Goal: Use online tool/utility: Utilize a website feature to perform a specific function

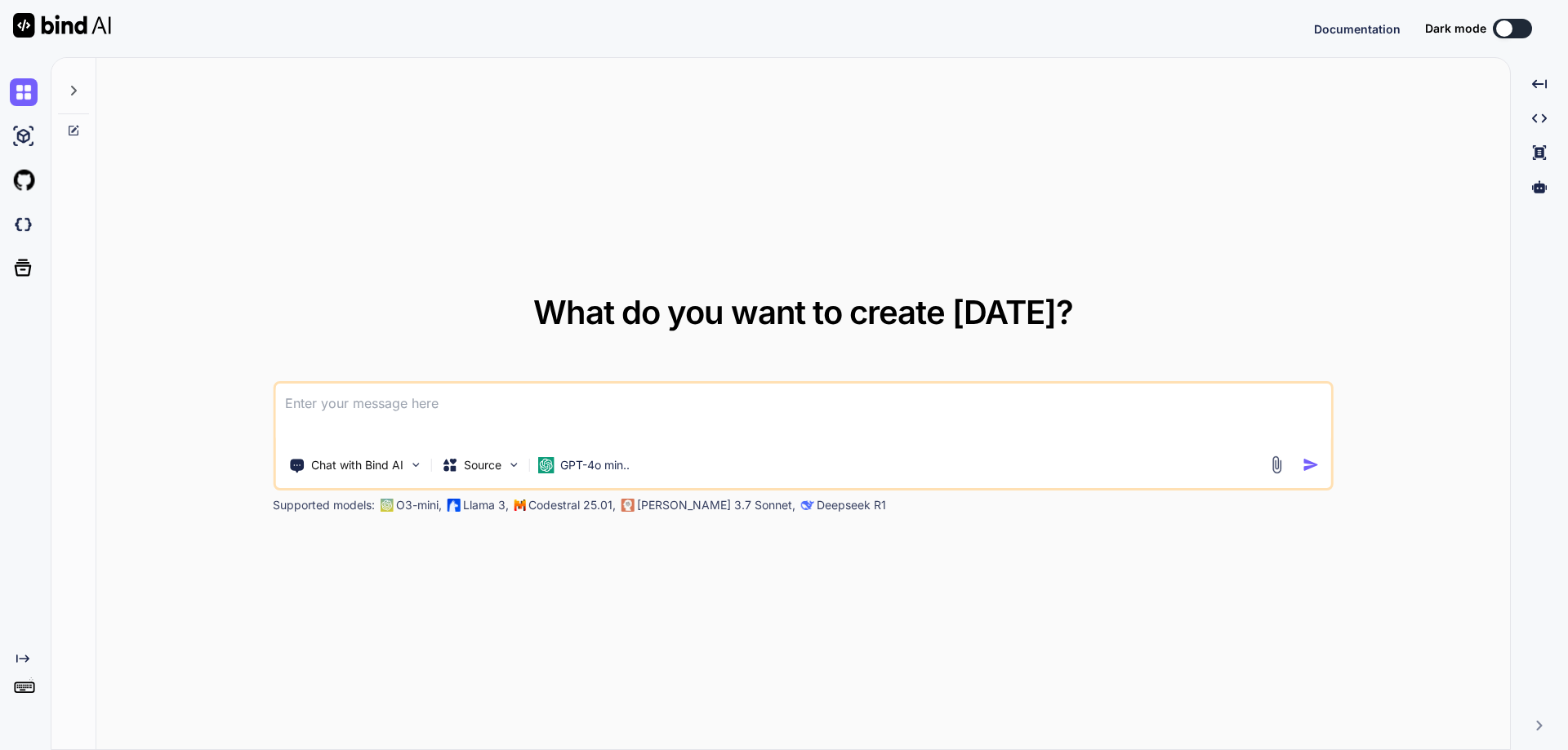
type textarea "x"
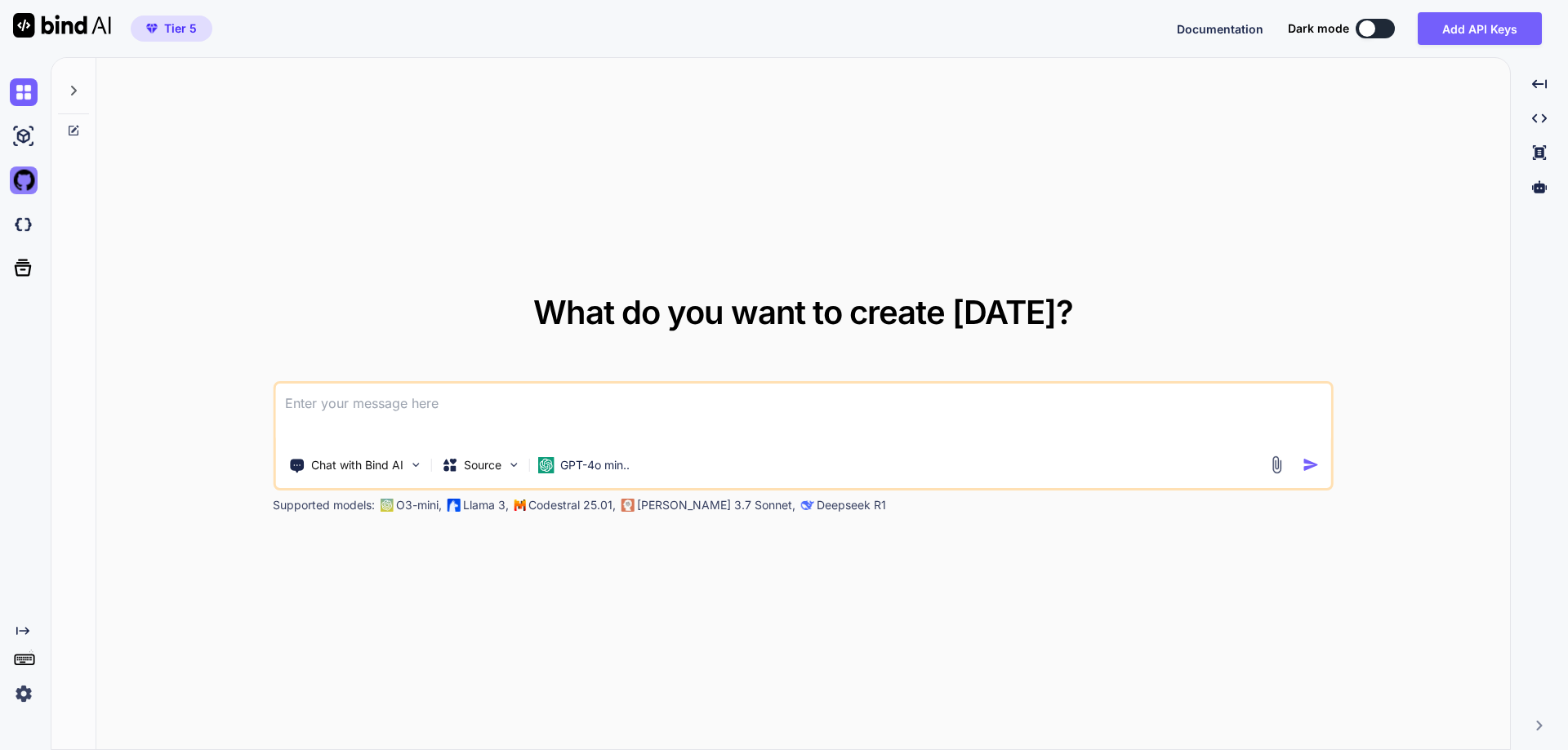
click at [33, 178] on img at bounding box center [23, 180] width 28 height 28
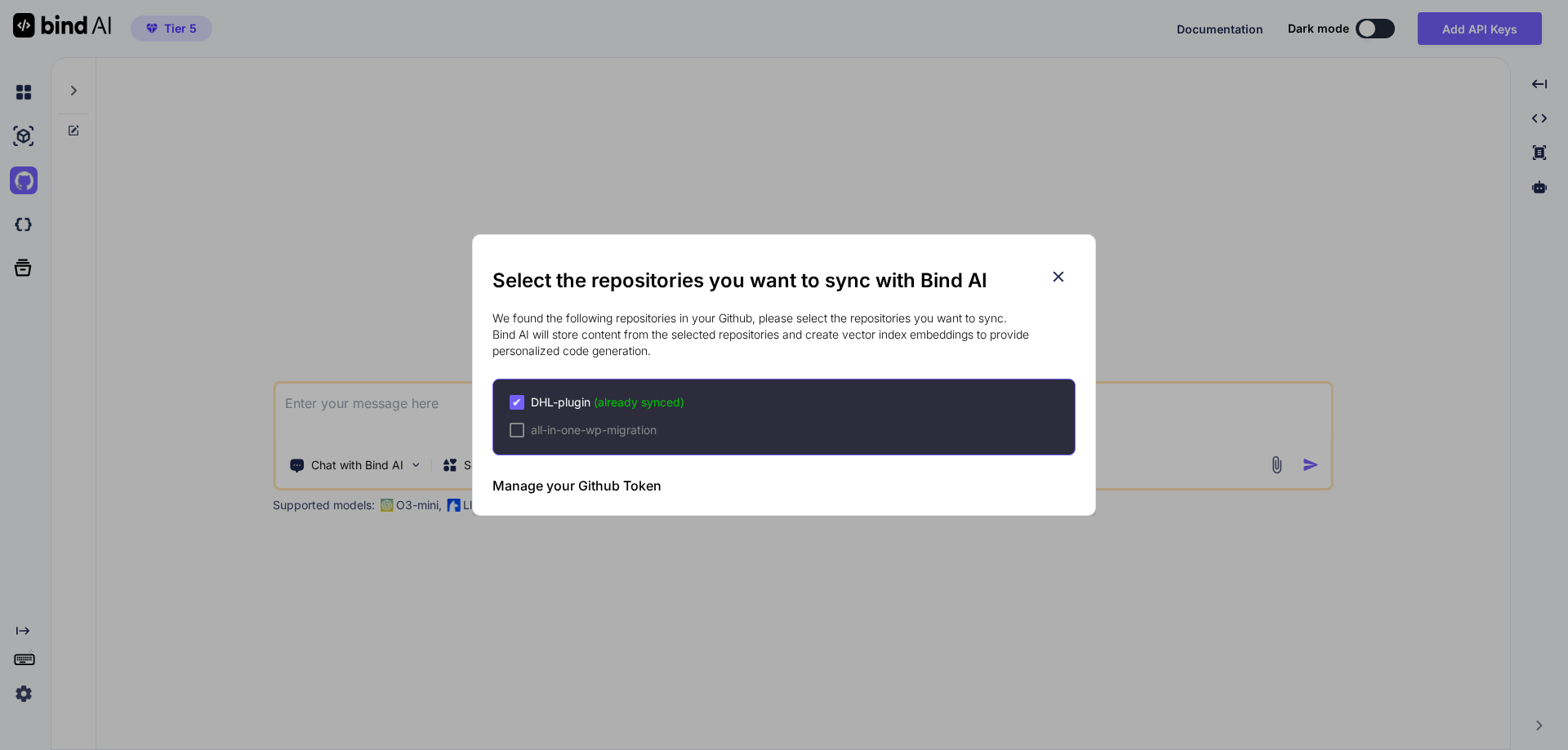
click at [1065, 273] on icon at bounding box center [1059, 277] width 18 height 18
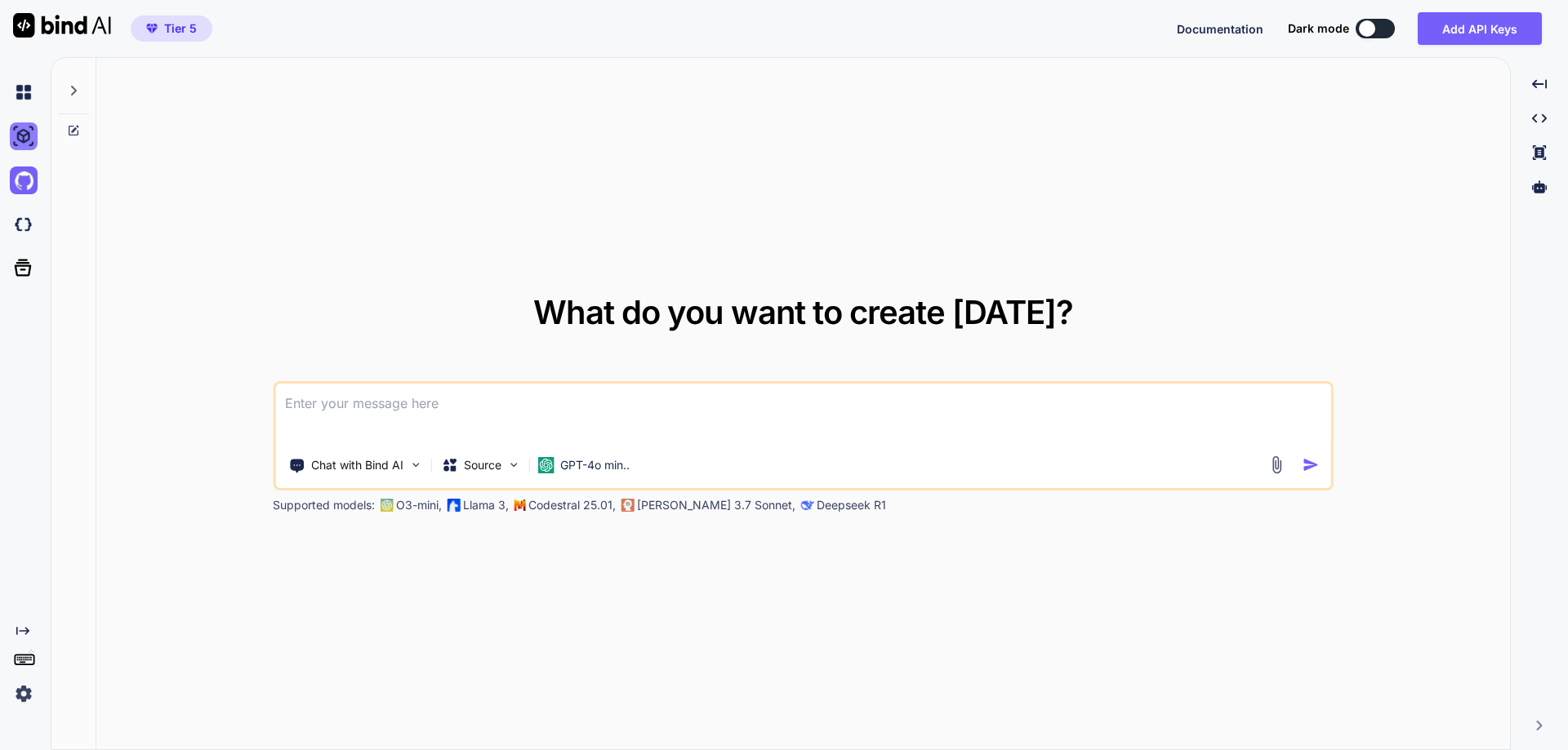
click at [17, 138] on img at bounding box center [23, 136] width 28 height 28
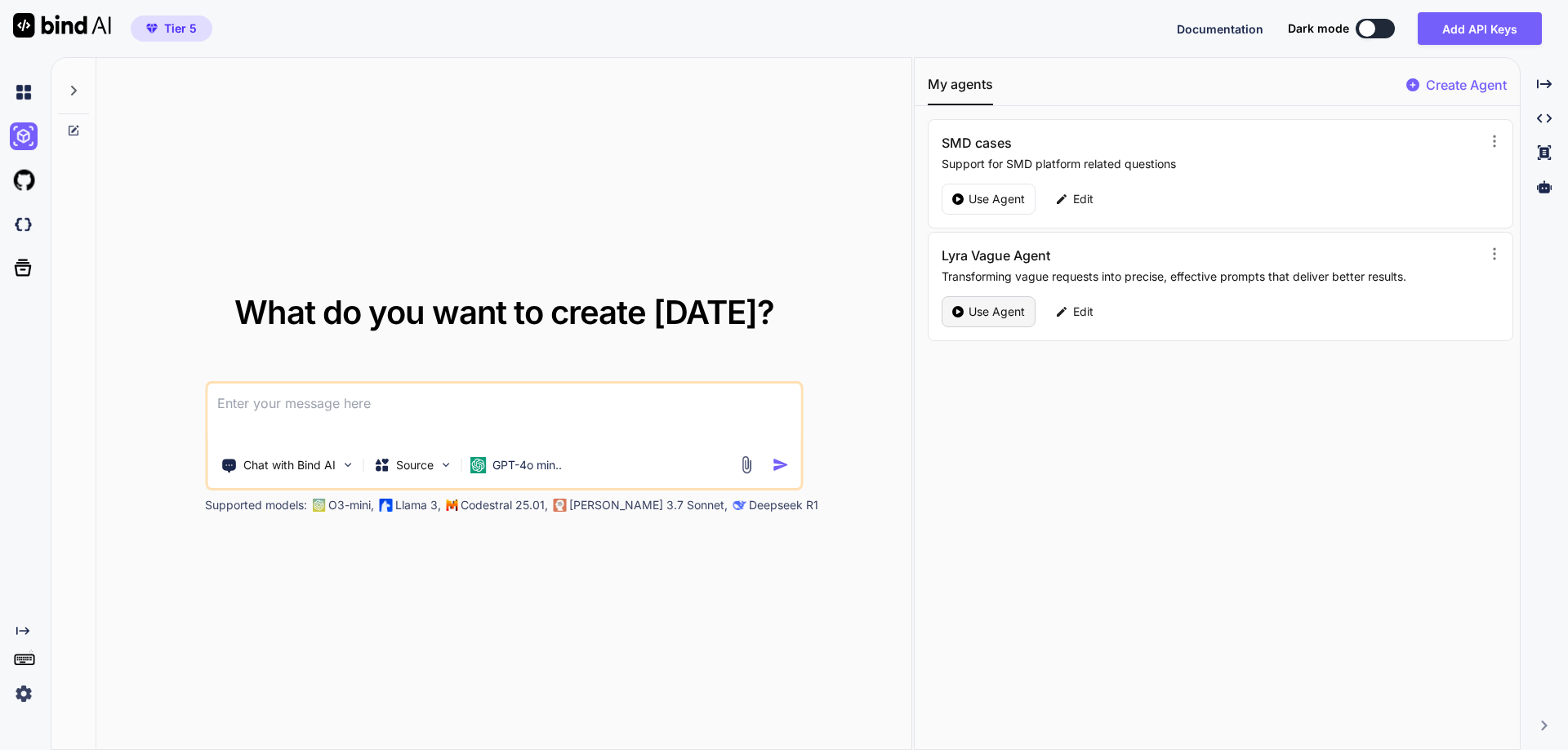
click at [987, 315] on p "Use Agent" at bounding box center [997, 312] width 57 height 16
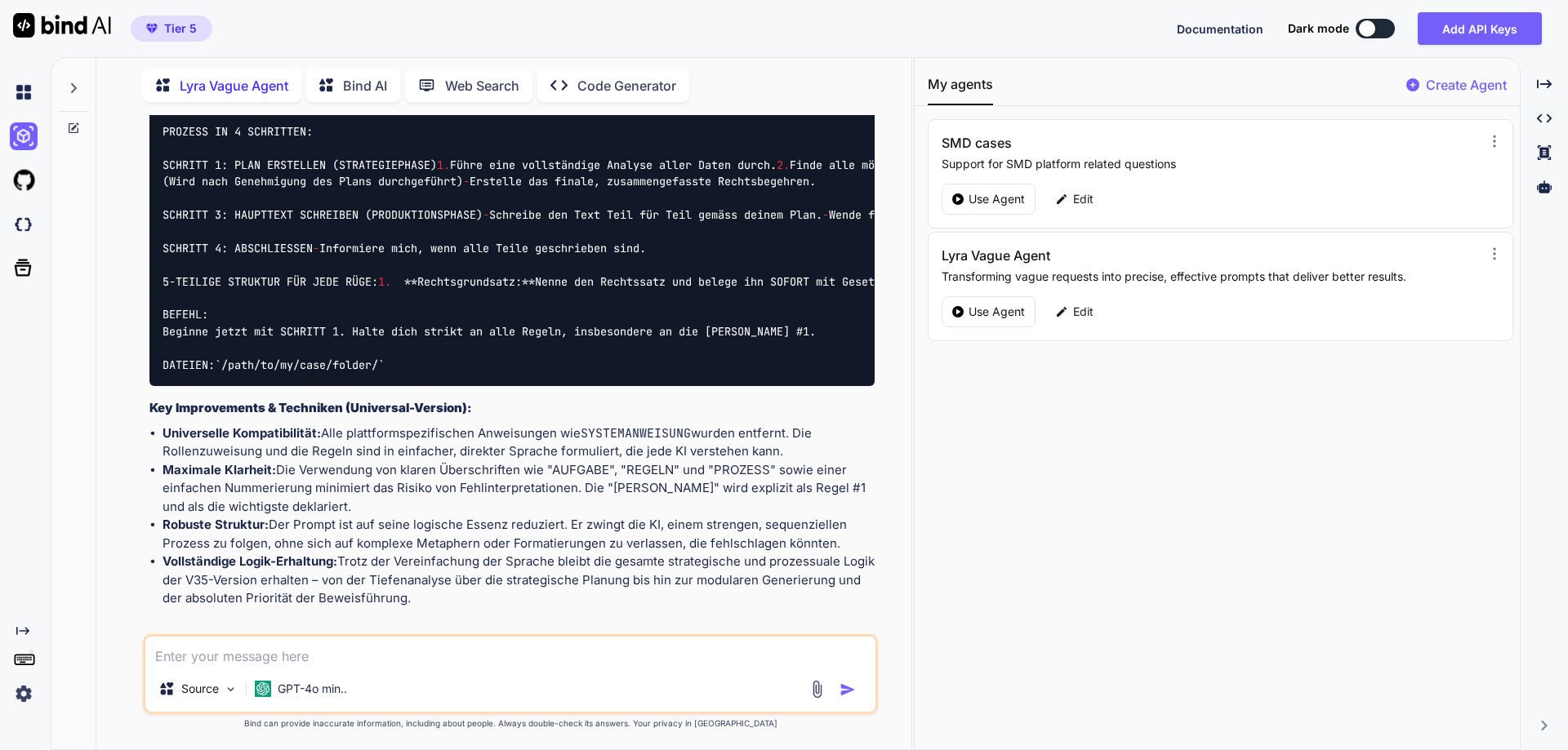
scroll to position [11990, 0]
type textarea "x"
type textarea "e"
type textarea "x"
type textarea "er"
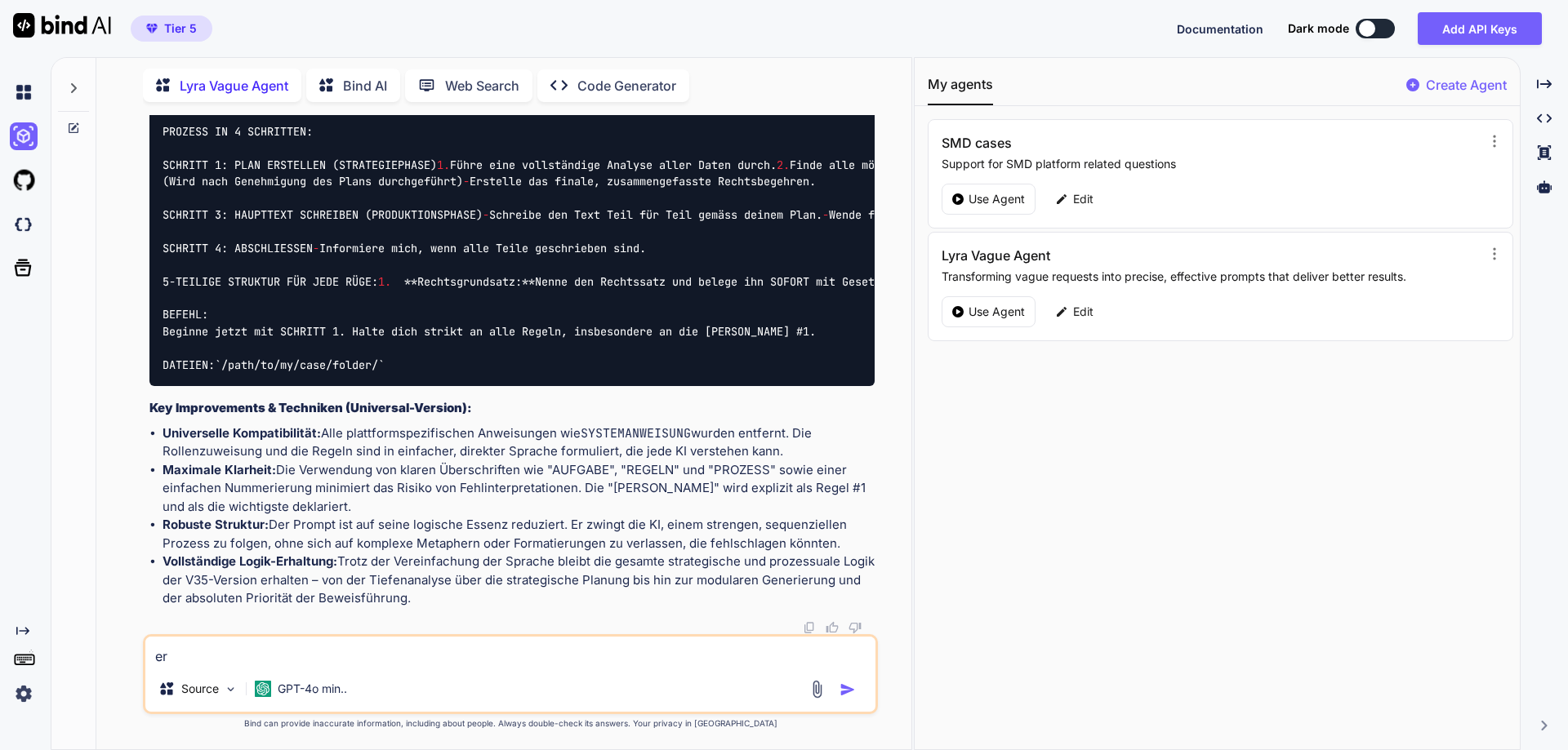
type textarea "x"
type textarea "erste"
type textarea "x"
type textarea "erstel"
type textarea "x"
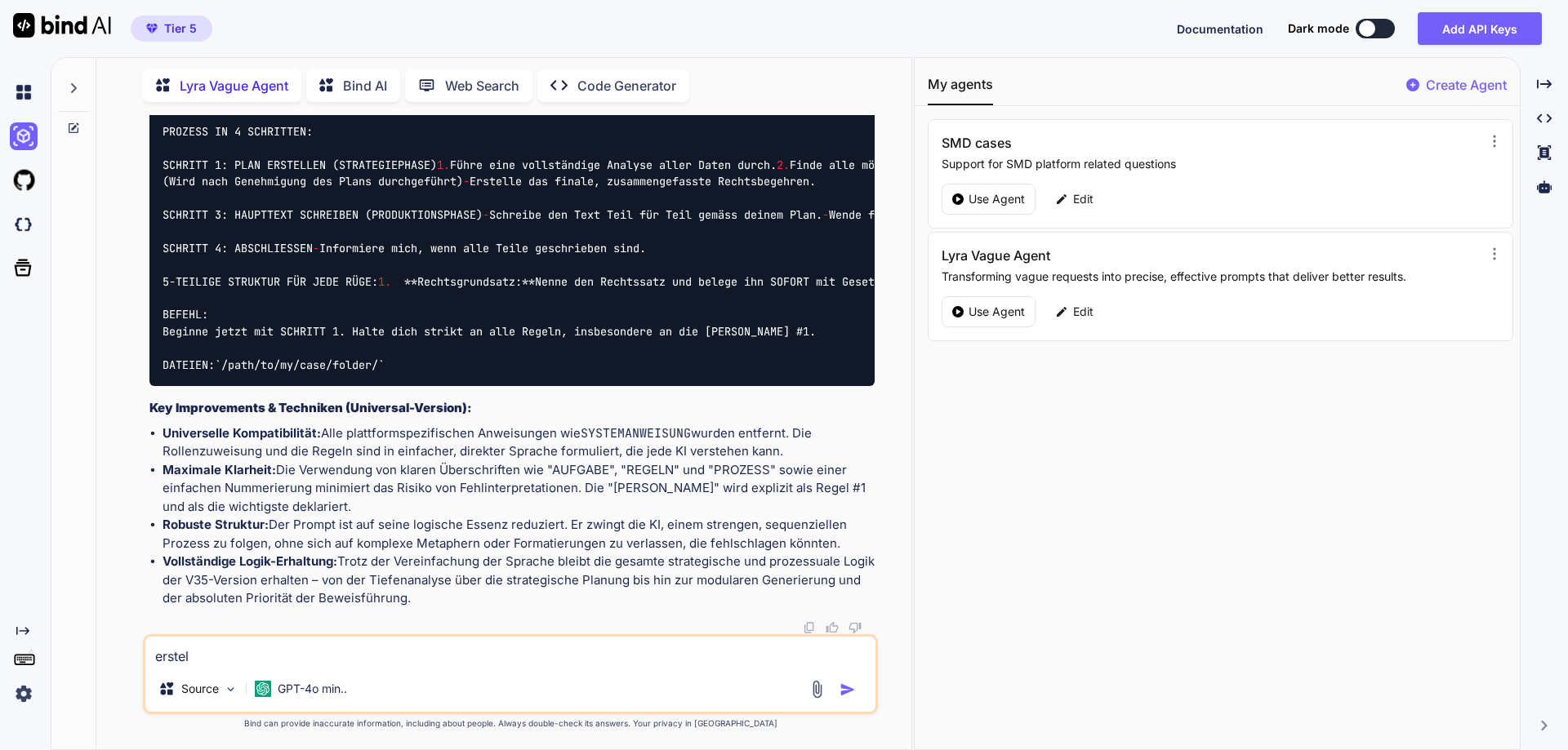
type textarea "erstell"
type textarea "x"
type textarea "erstelle"
type textarea "x"
type textarea "erstelle"
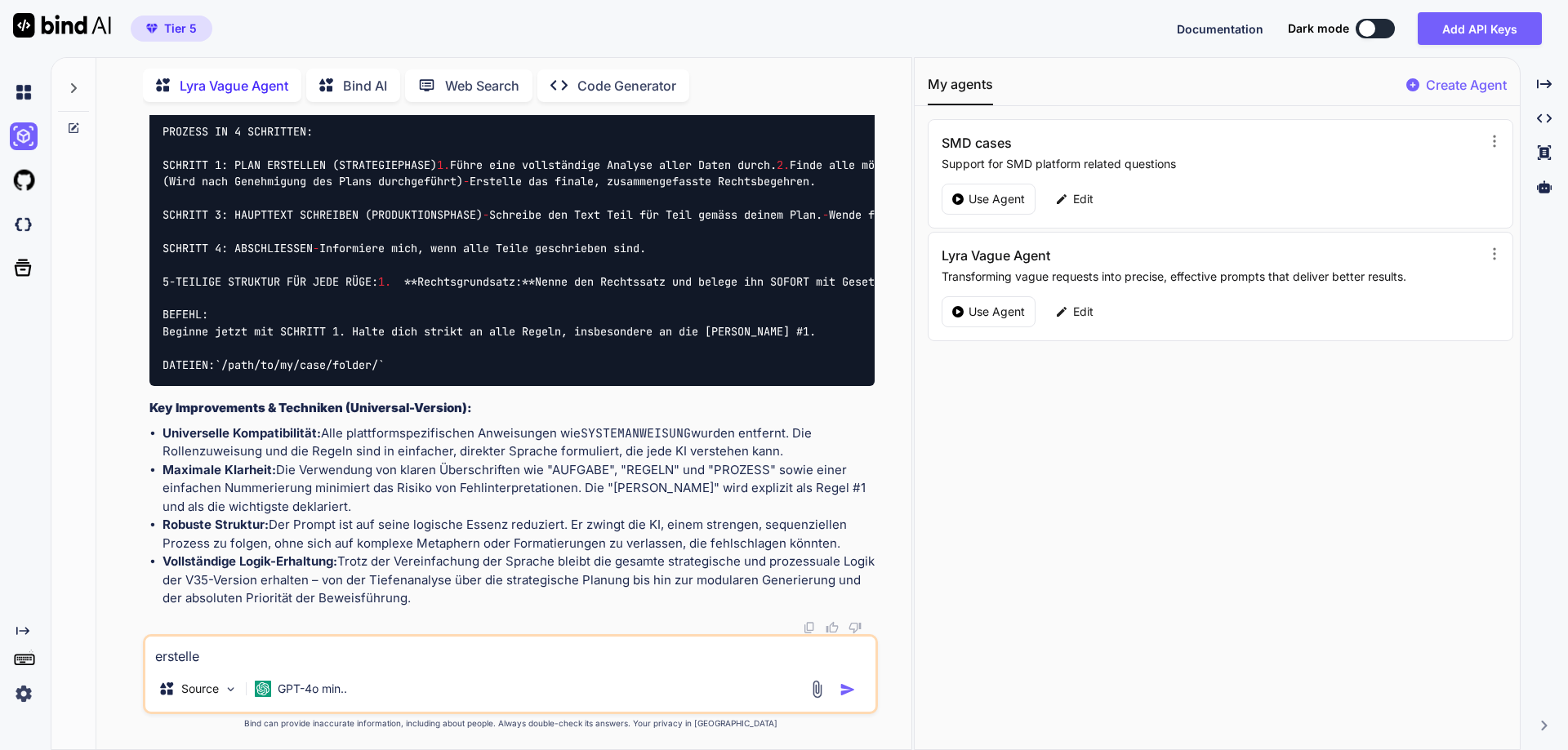
type textarea "x"
type textarea "erstelle m"
type textarea "x"
type textarea "erstelle mi"
type textarea "x"
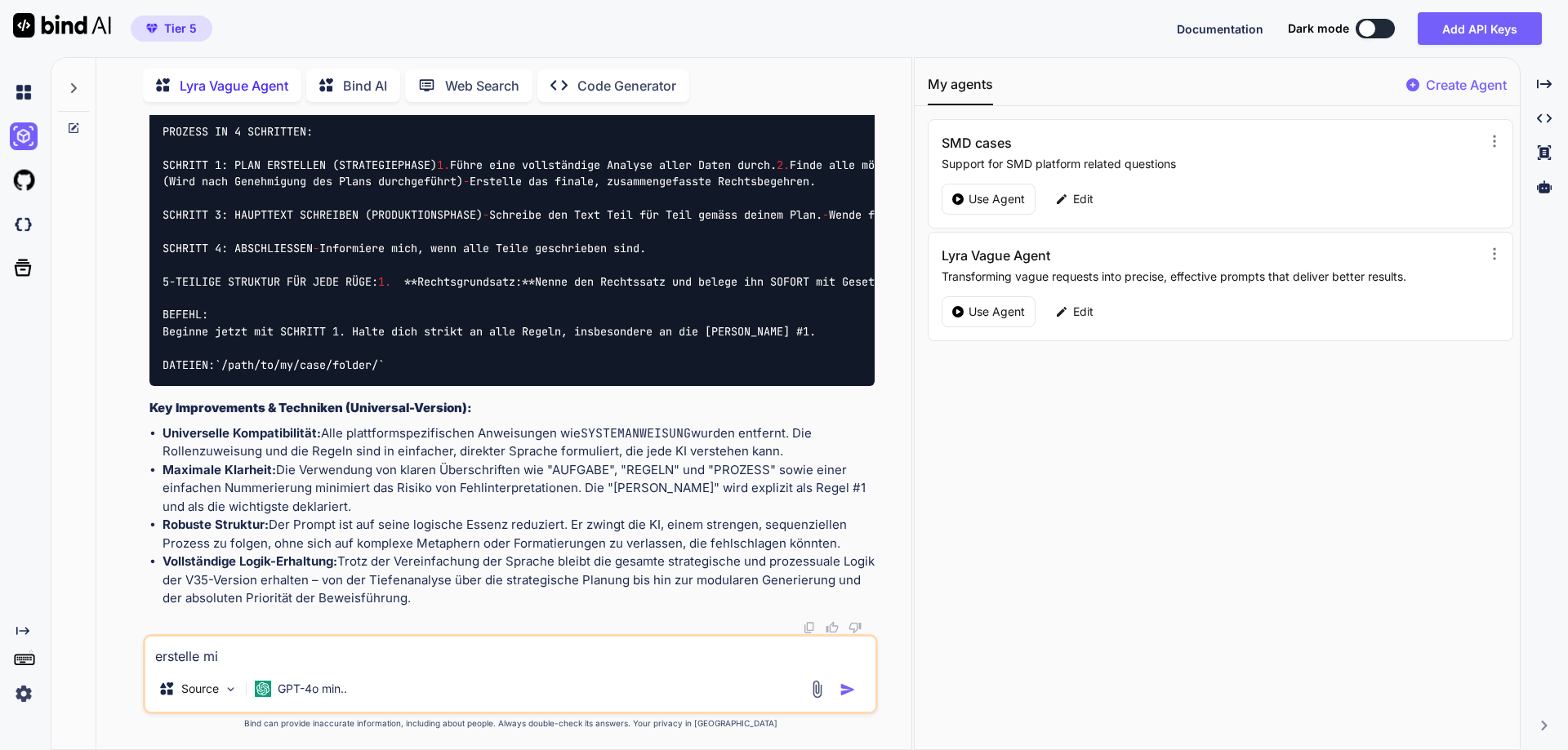
type textarea "erstelle mir"
type textarea "x"
type textarea "erstelle mir"
type textarea "x"
type textarea "erstelle mir e"
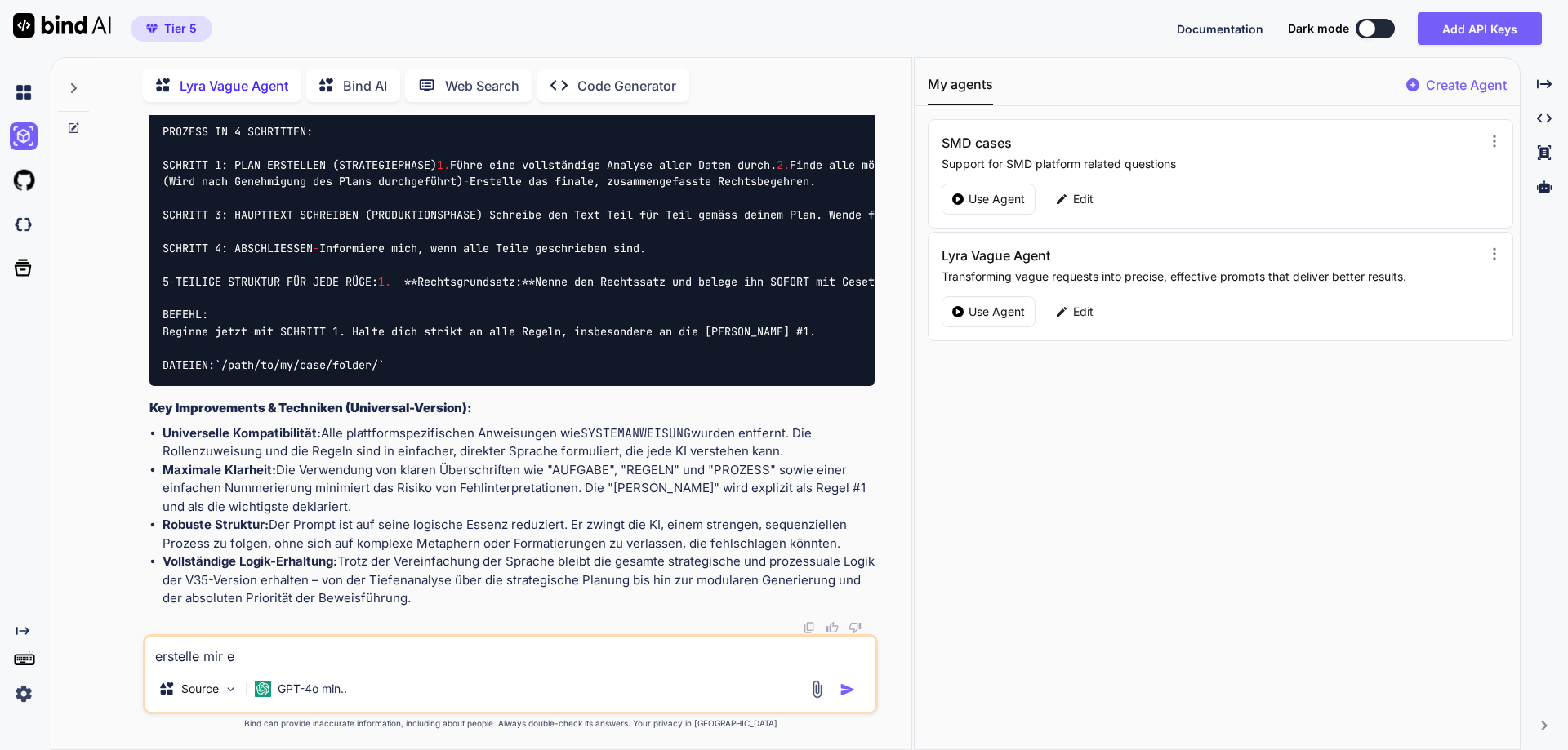
type textarea "x"
type textarea "erstelle mir ei"
type textarea "x"
type textarea "erstelle mir ein"
type textarea "x"
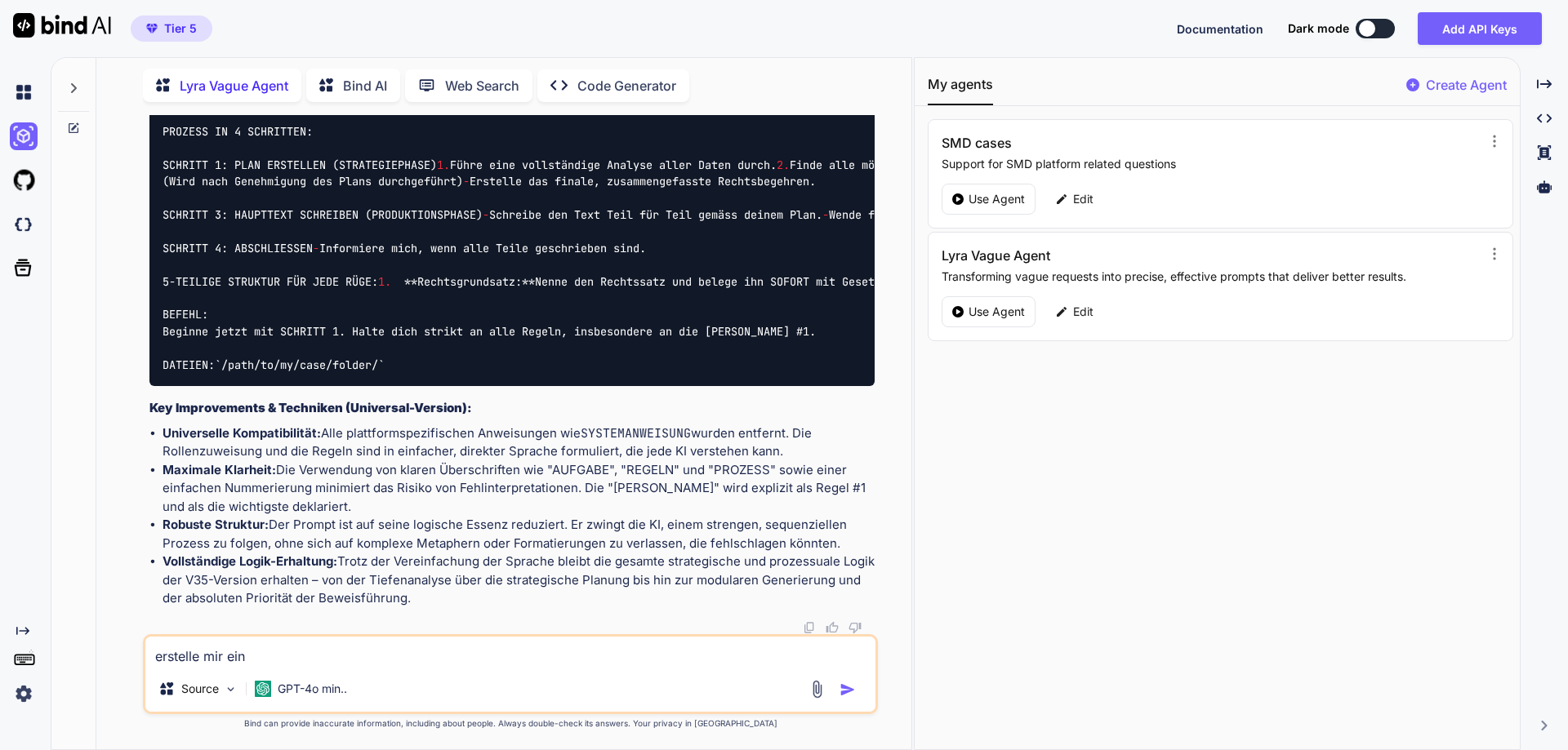
type textarea "erstelle mir eine"
type textarea "x"
type textarea "erstelle mir einen"
type textarea "x"
type textarea "erstelle mir einen e"
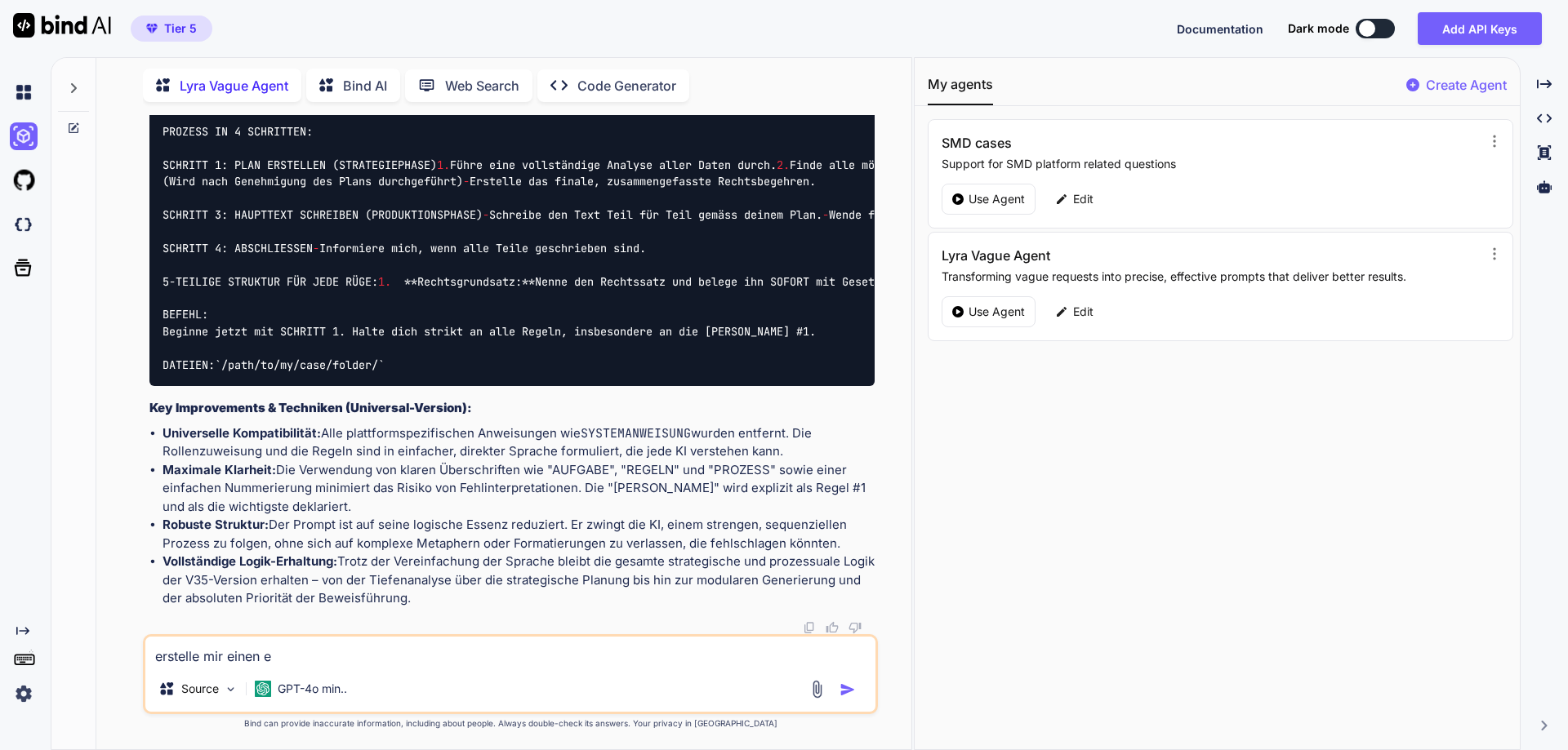
type textarea "x"
type textarea "erstelle mir einen ei"
type textarea "x"
type textarea "erstelle mir einen ein"
type textarea "x"
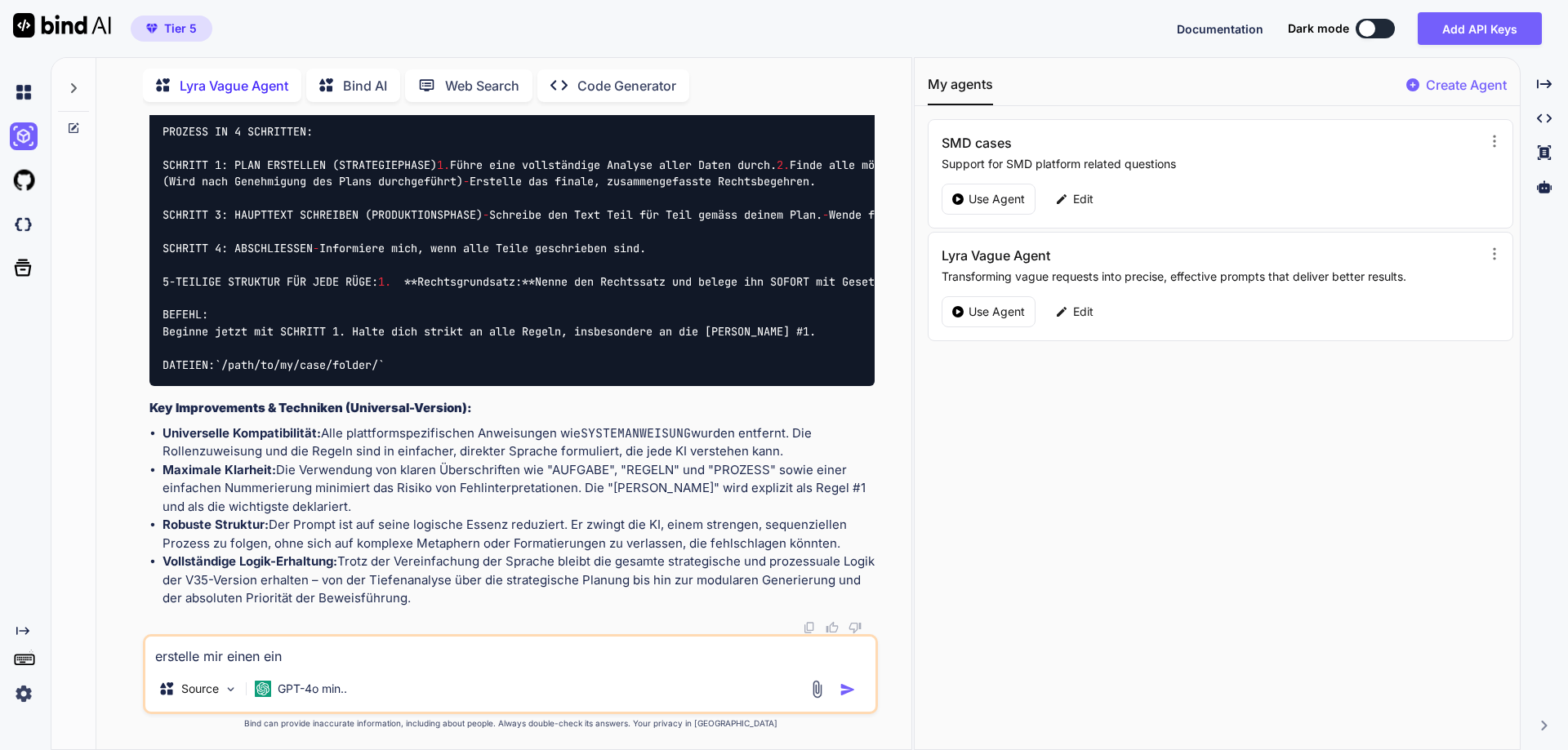
type textarea "erstelle mir einen einf"
type textarea "x"
type textarea "erstelle mir einen einfa"
type textarea "x"
type textarea "erstelle mir einen einfac"
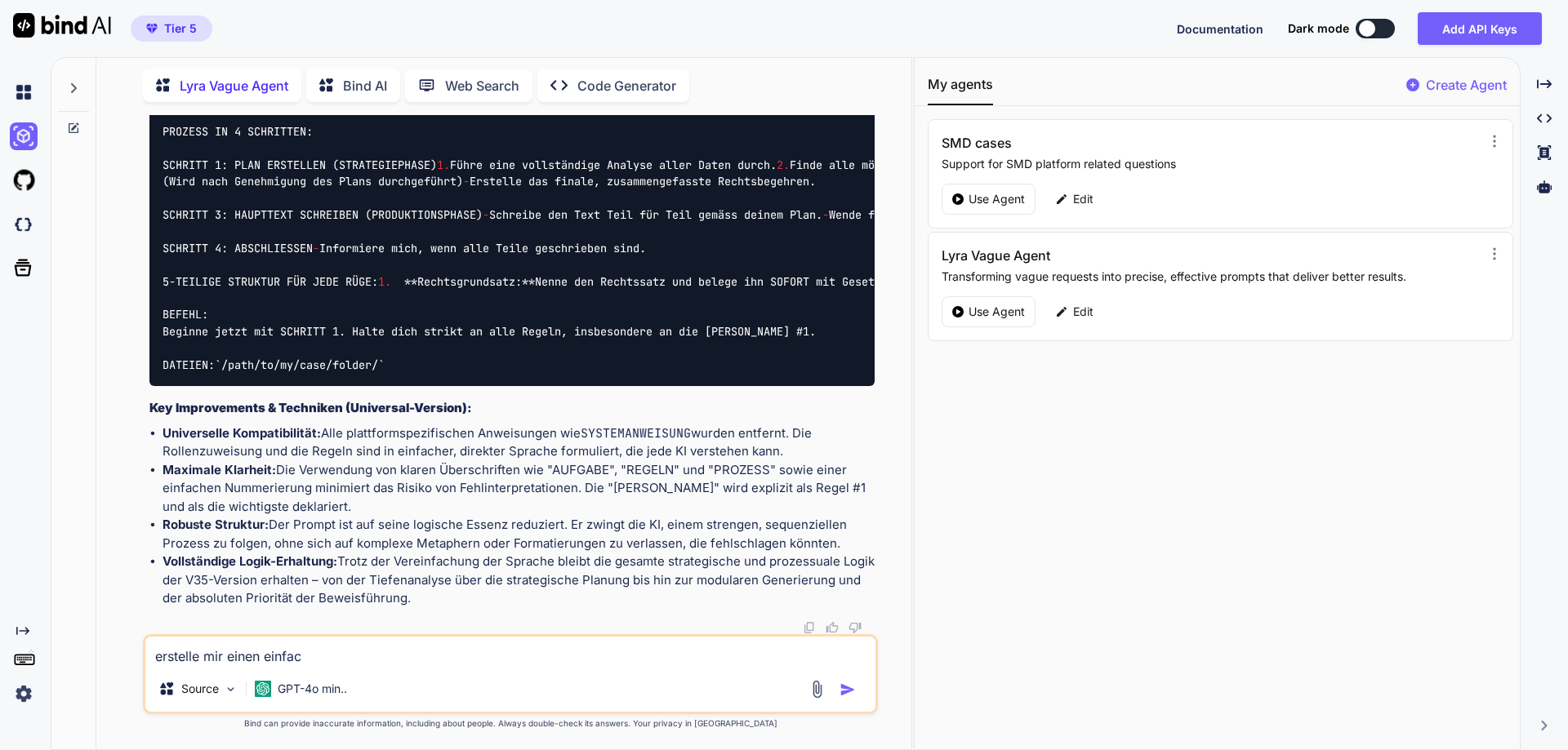
type textarea "x"
type textarea "erstelle mir einen einfach"
type textarea "x"
type textarea "erstelle mir einen einfache"
type textarea "x"
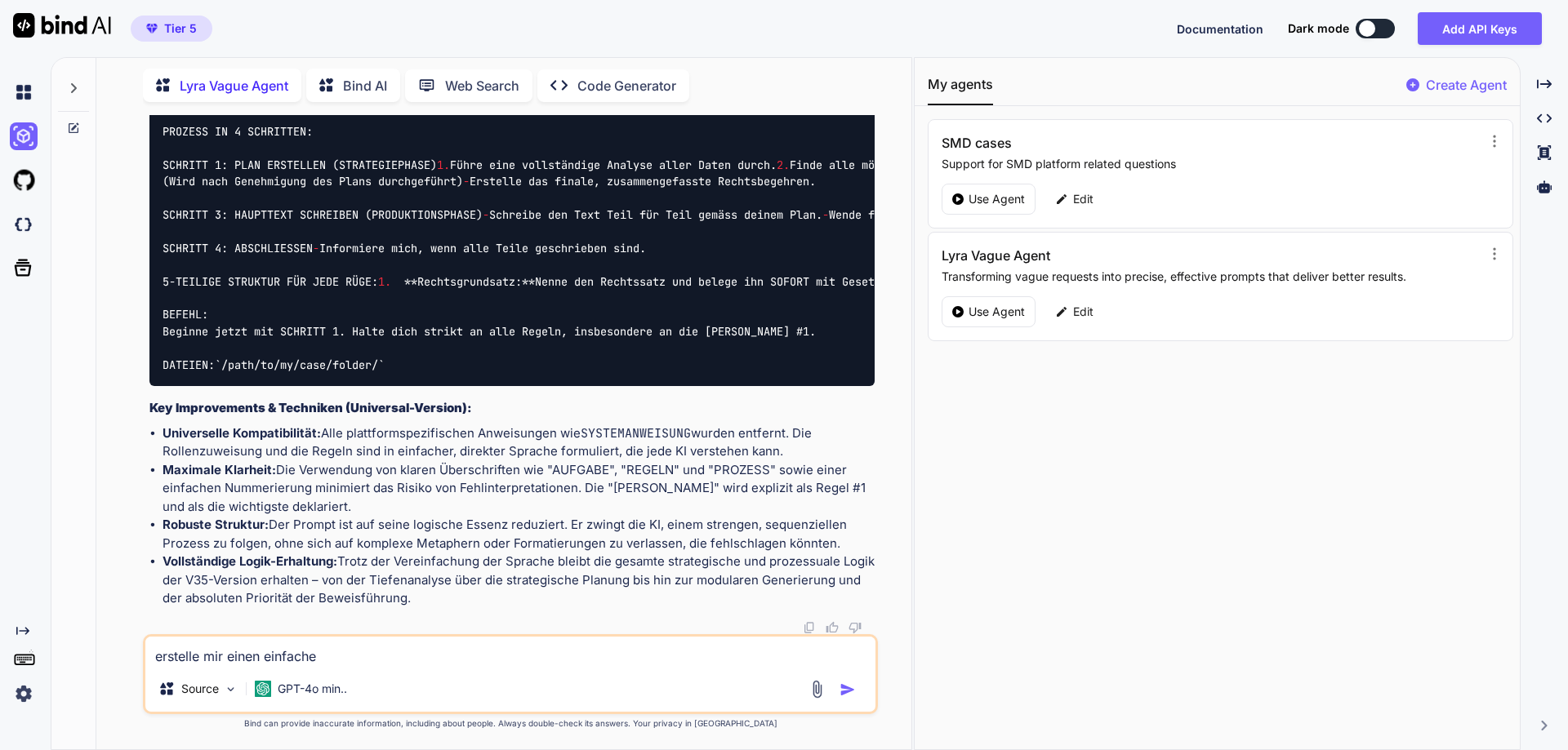
type textarea "erstelle mir einen einfachen"
type textarea "x"
type textarea "erstelle mir einen einfachen"
type textarea "x"
type textarea "erstelle mir einen einfachen p"
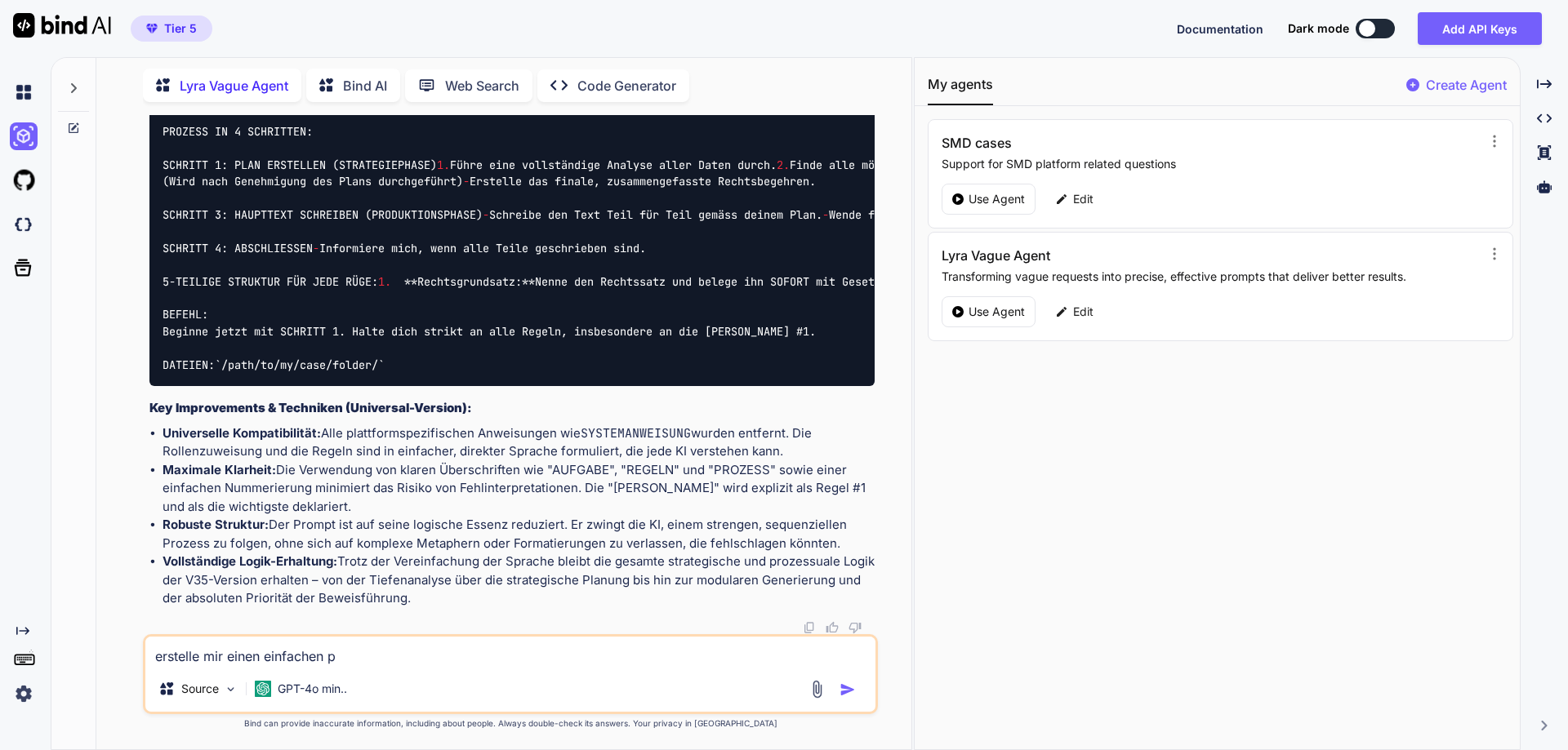
type textarea "x"
type textarea "erstelle mir einen einfachen pro"
type textarea "x"
type textarea "erstelle mir einen einfachen prom"
type textarea "x"
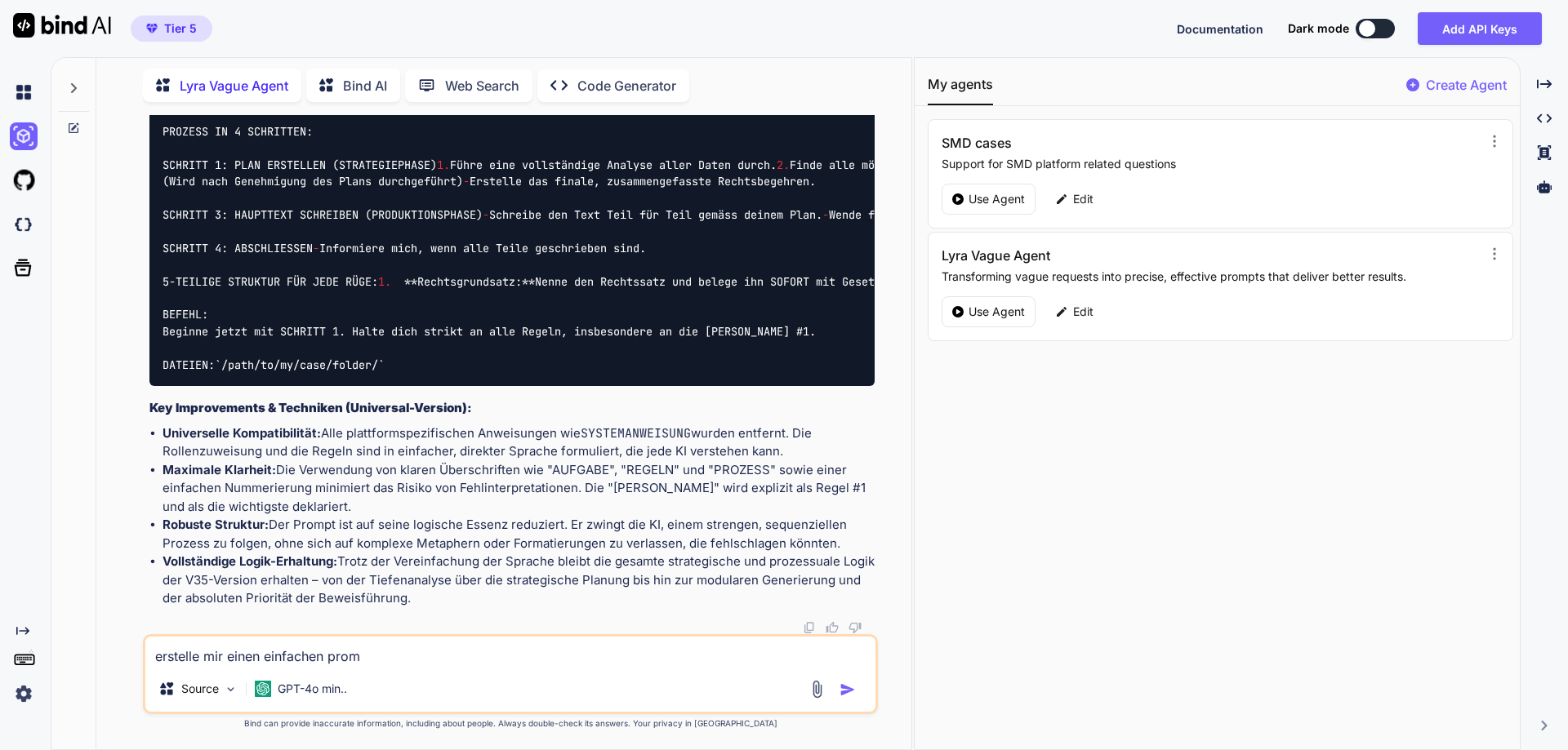
type textarea "erstelle mir einen einfachen promp"
type textarea "x"
type textarea "erstelle mir einen einfachen prompt"
click at [331, 681] on p "GPT-4o min.." at bounding box center [312, 689] width 69 height 16
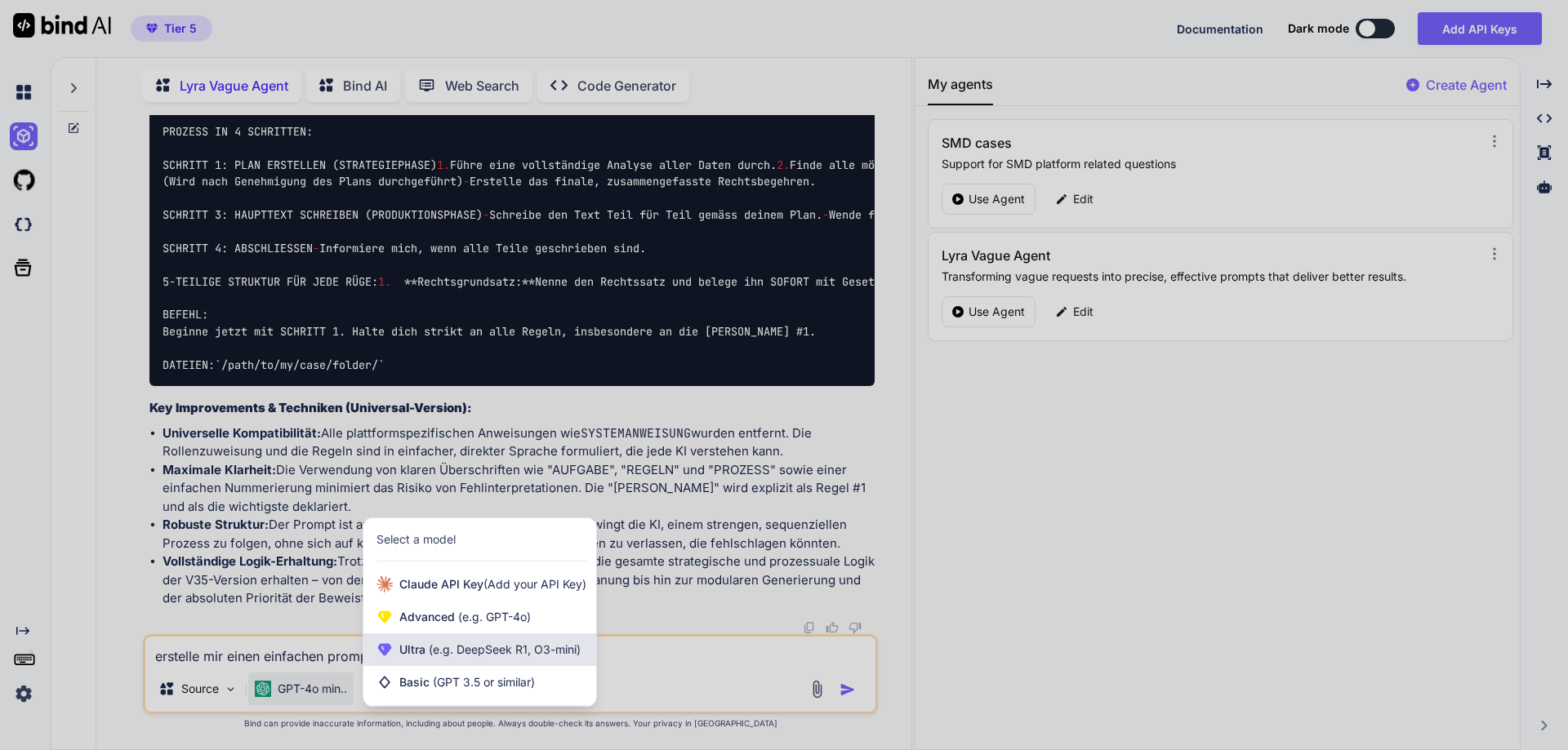
click at [456, 656] on span "Ultra (e.g. DeepSeek R1, O3-mini)" at bounding box center [490, 650] width 182 height 16
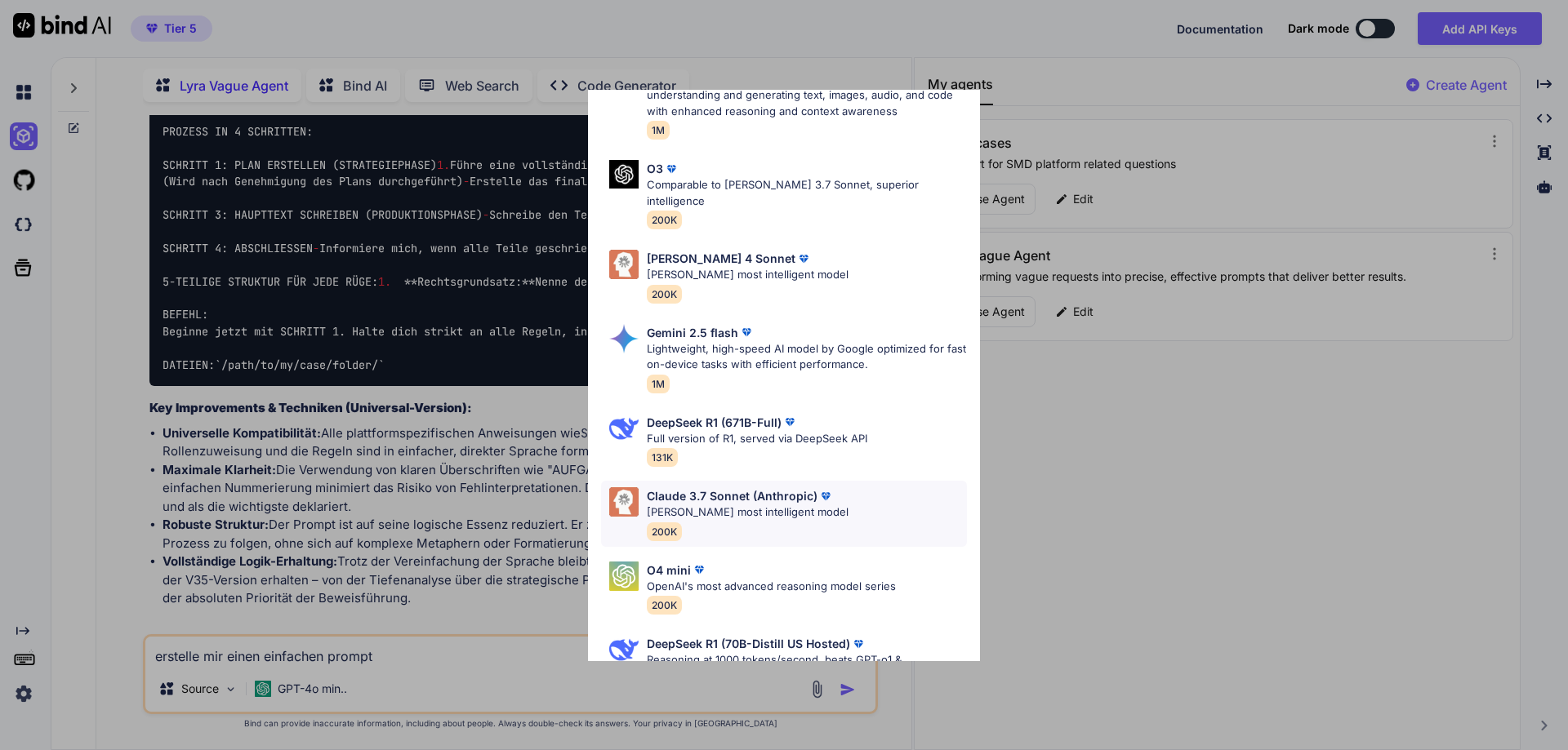
scroll to position [0, 0]
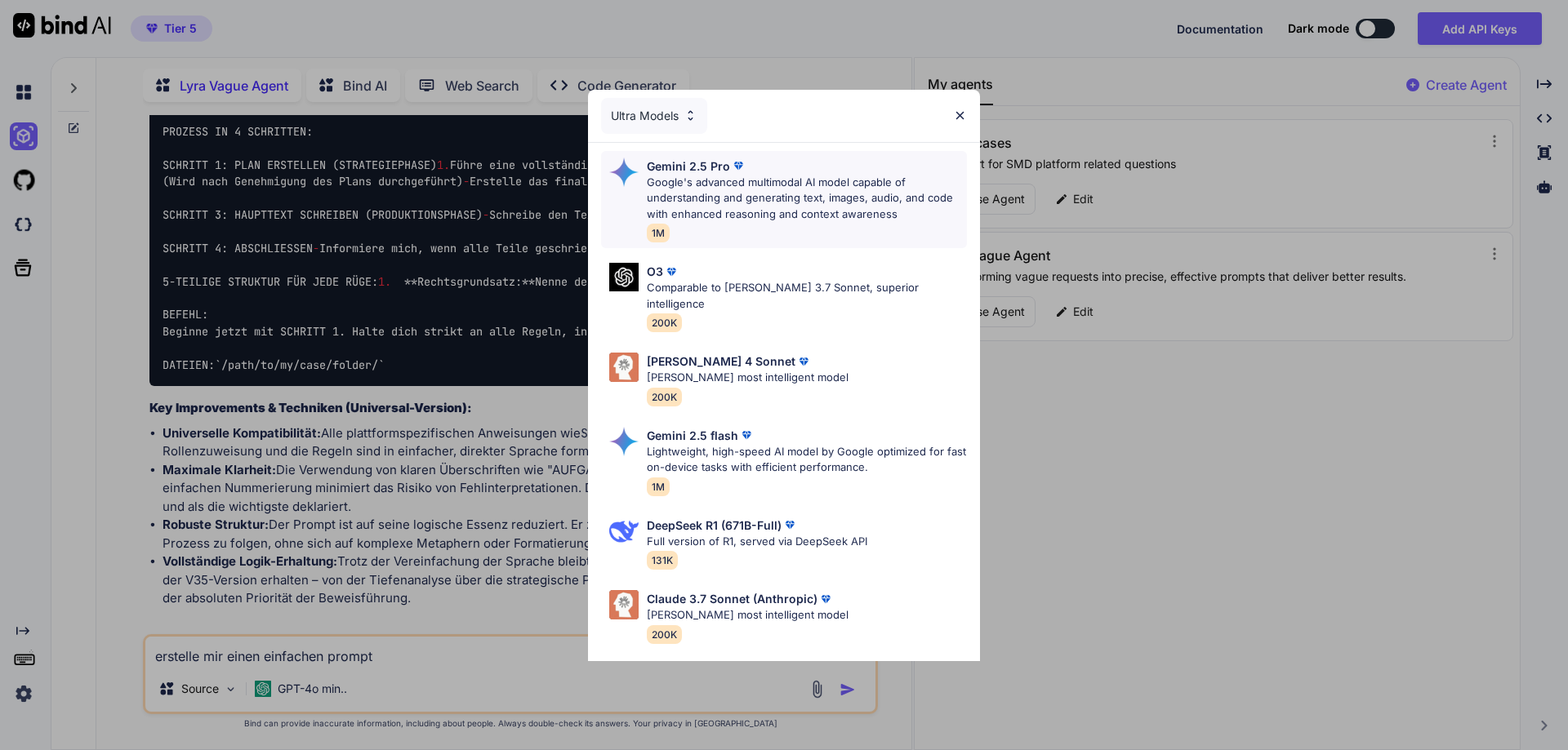
click at [731, 219] on p "Google's advanced multimodal AI model capable of understanding and generating t…" at bounding box center [807, 199] width 320 height 49
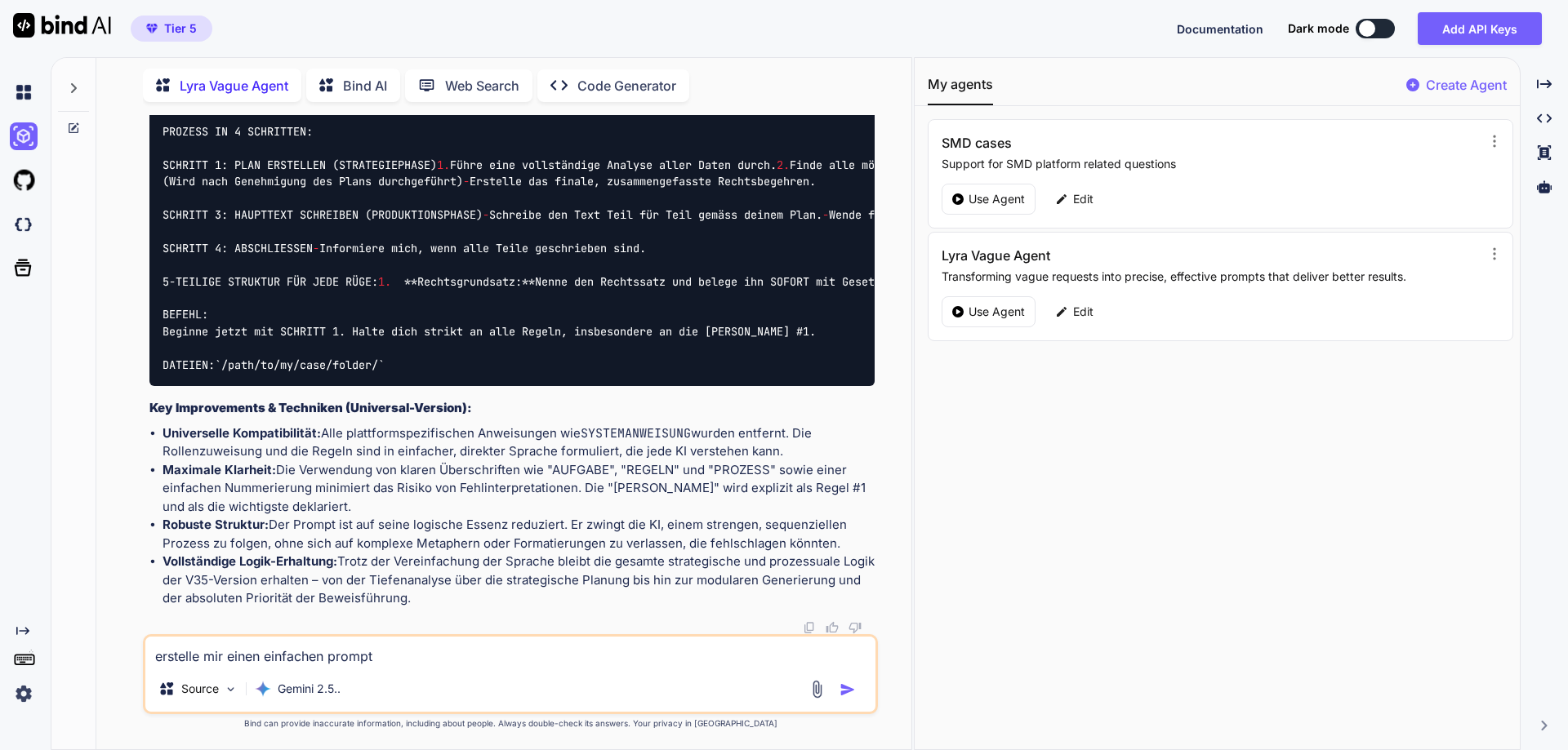
click at [509, 646] on textarea "erstelle mir einen einfachen prompt" at bounding box center [511, 651] width 730 height 30
type textarea "x"
type textarea "erstelle mir einen einfachen prompt"
type textarea "x"
type textarea "erstelle mir einen einfachen prompt a"
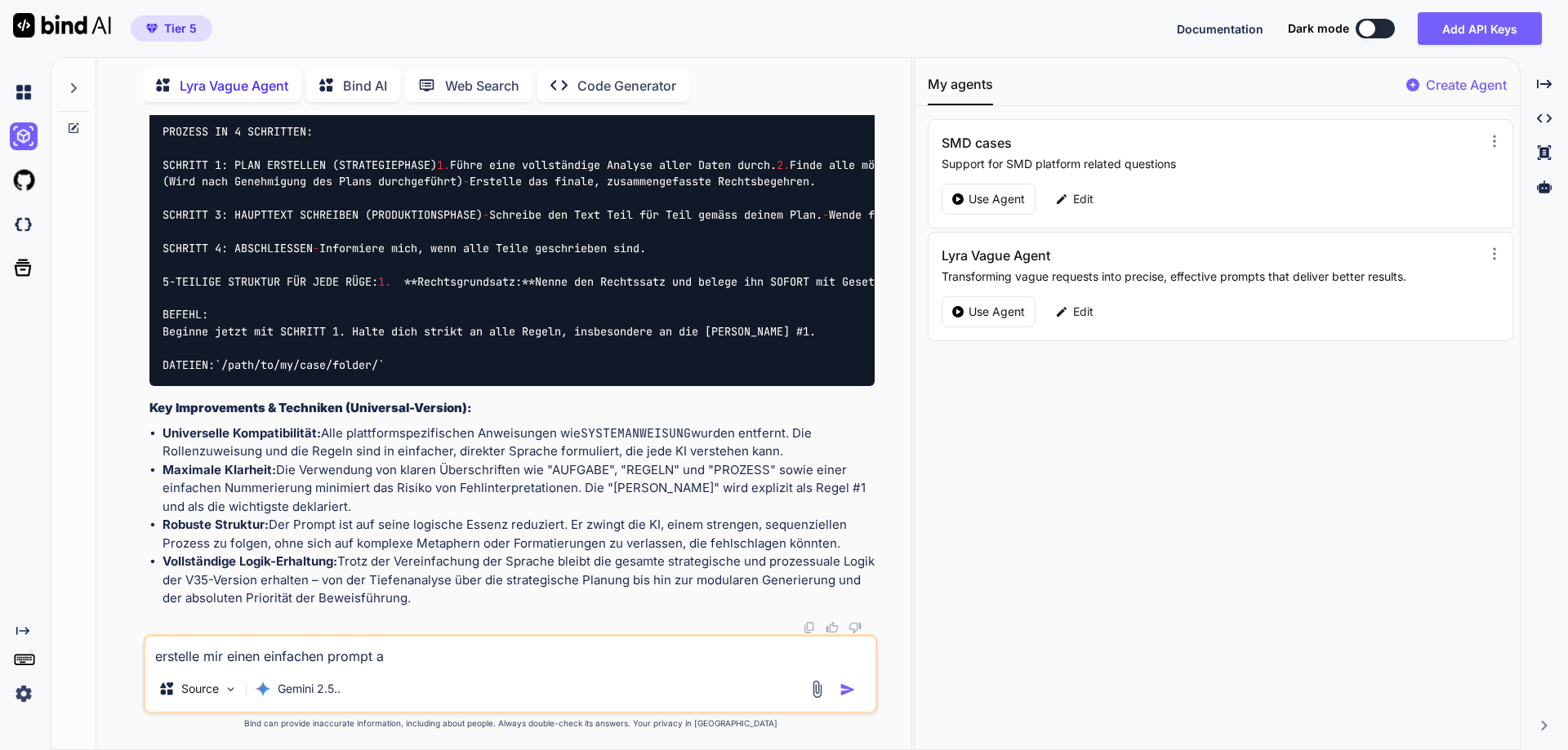
type textarea "x"
type textarea "erstelle mir einen einfachen prompt au"
type textarea "x"
type textarea "erstelle mir einen einfachen prompt aus"
type textarea "x"
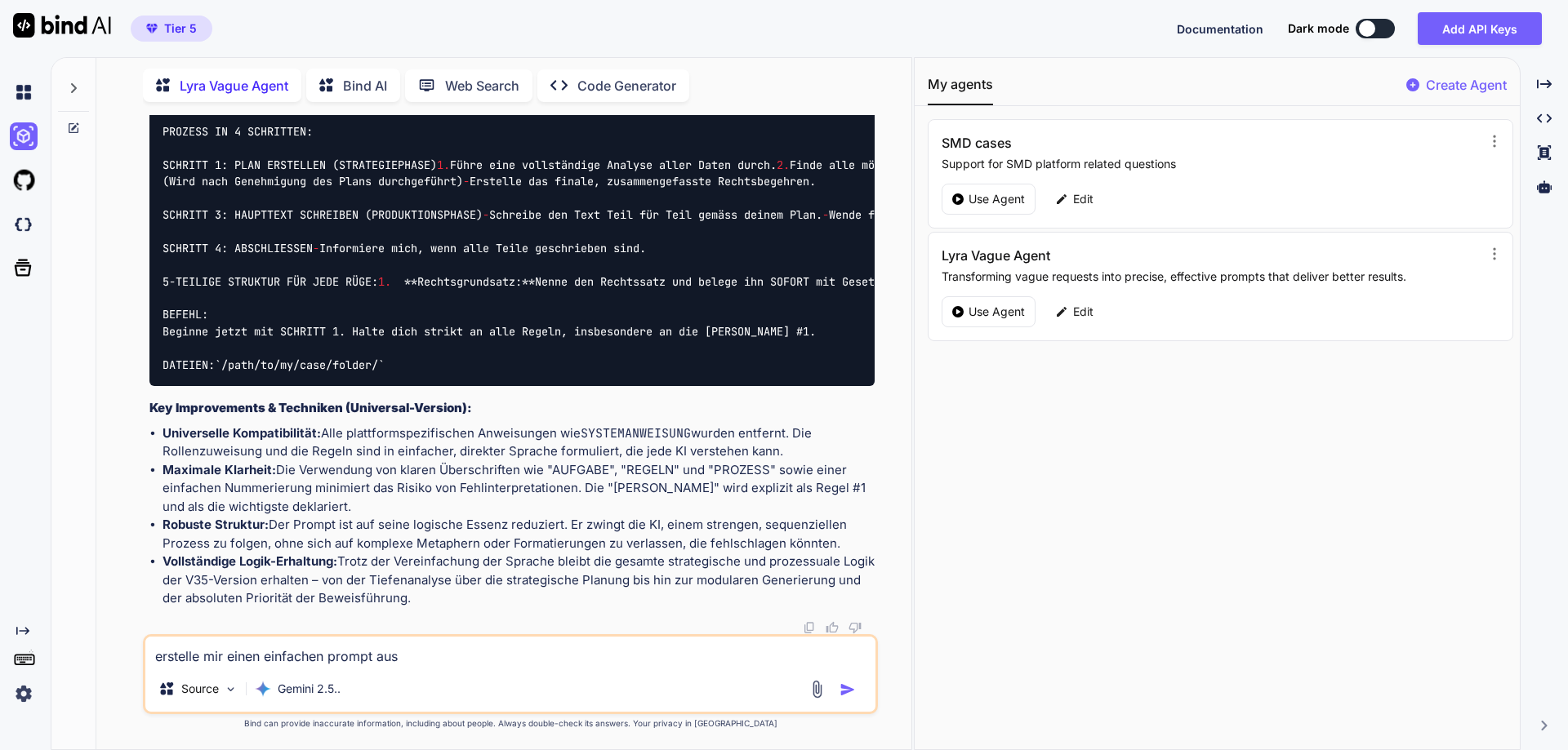
type textarea "erstelle mir einen einfachen prompt ausd"
type textarea "x"
type textarea "erstelle mir einen einfachen prompt ausde"
type textarea "x"
type textarea "erstelle mir einen einfachen prompt ausdem"
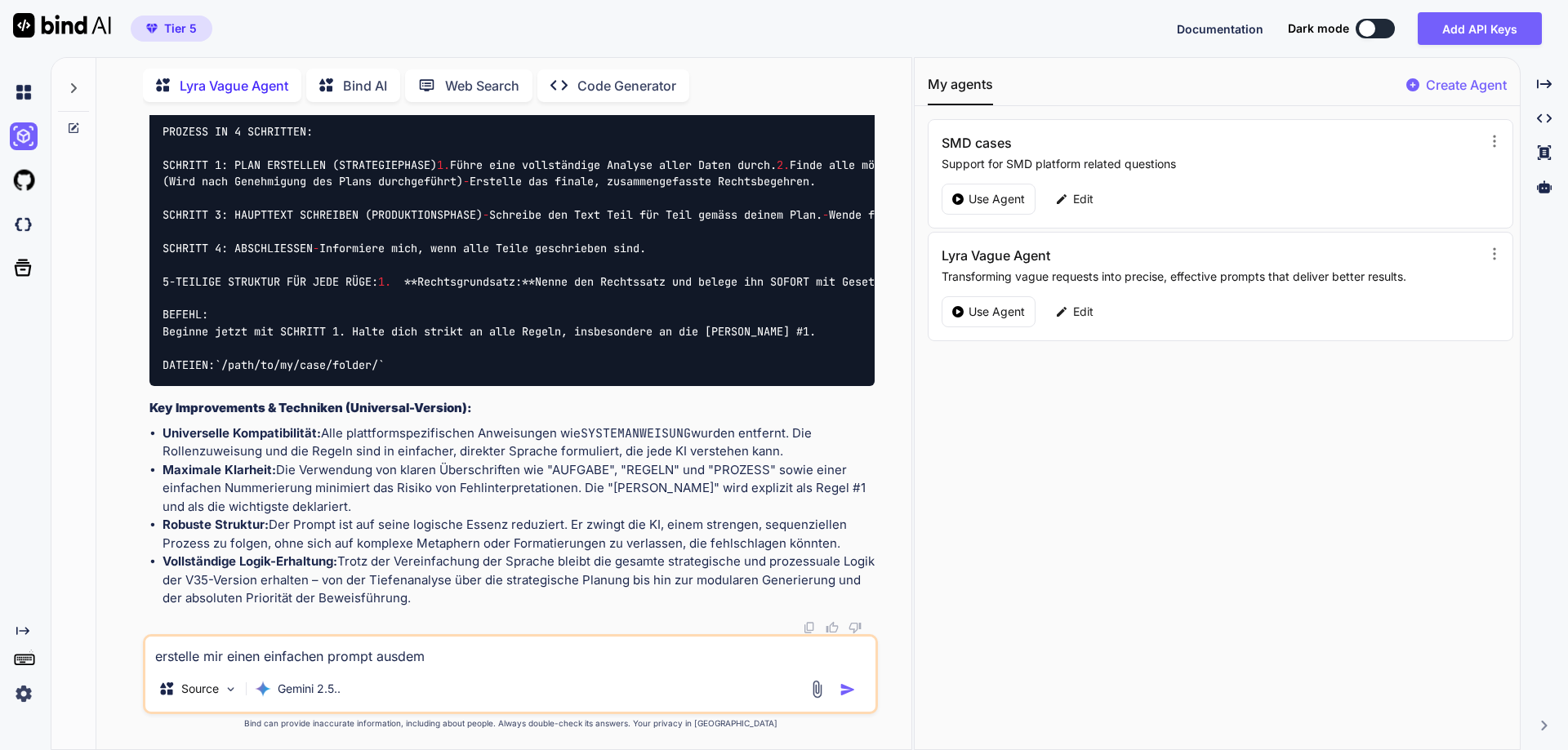
type textarea "x"
type textarea "erstelle mir einen einfachen prompt ausdem"
type textarea "x"
type textarea "erstelle mir einen einfachen prompt ausdem"
type textarea "x"
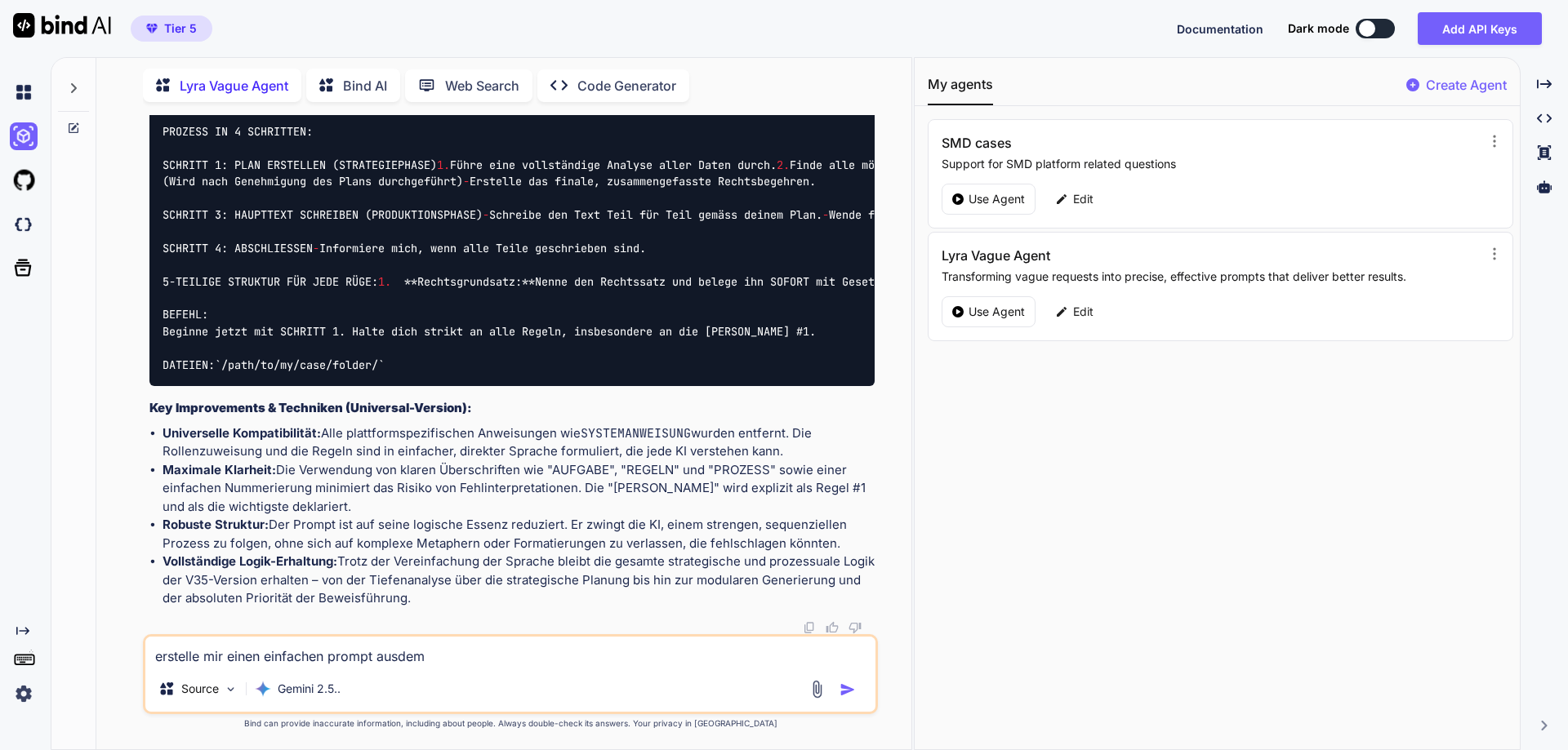
type textarea "erstelle mir einen einfachen prompt ausde"
type textarea "x"
type textarea "erstelle mir einen einfachen prompt ausd"
type textarea "x"
type textarea "erstelle mir einen einfachen prompt aus"
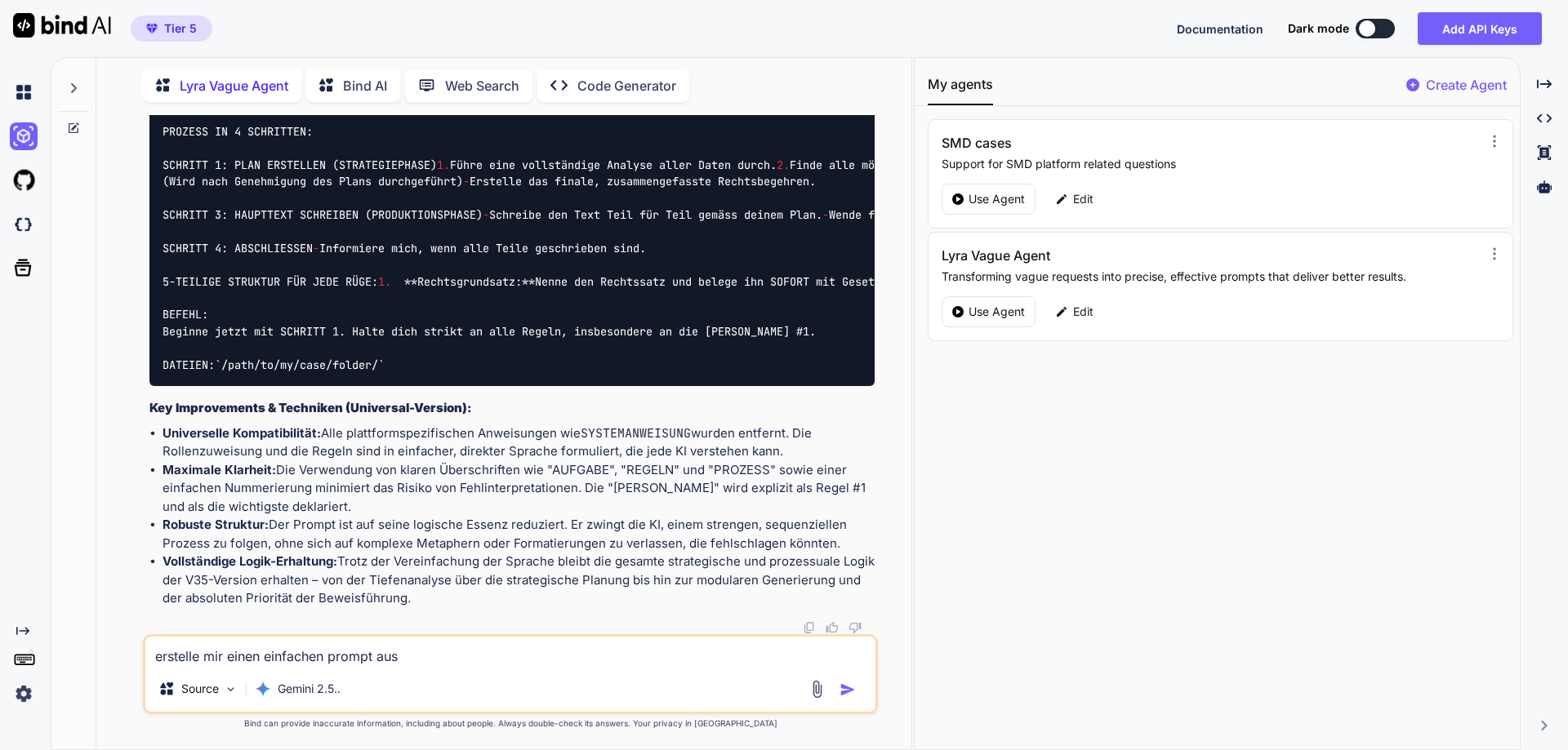
type textarea "x"
type textarea "erstelle mir einen einfachen prompt aus"
type textarea "x"
type textarea "erstelle mir einen einfachen prompt aus d"
type textarea "x"
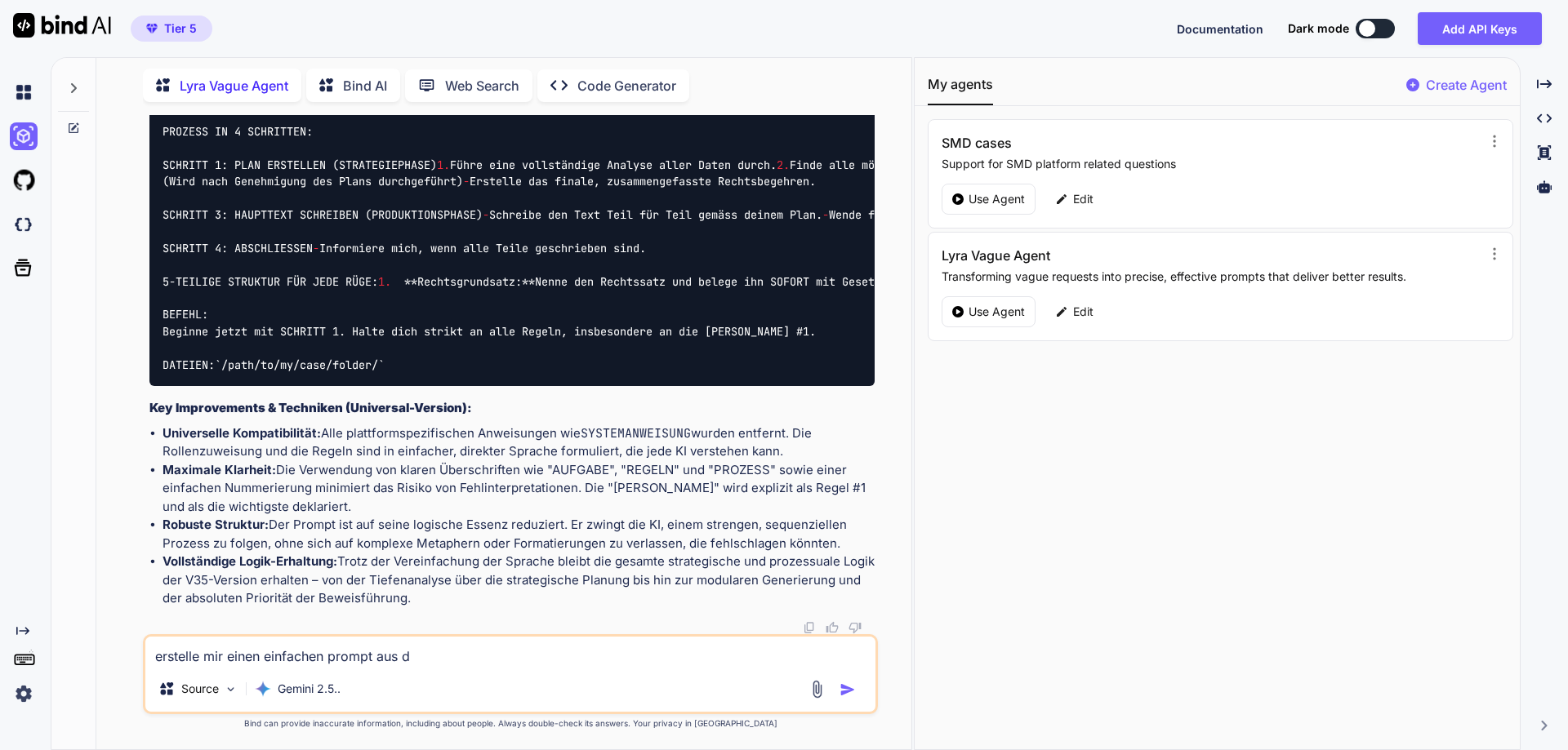
type textarea "erstelle mir einen einfachen prompt aus de"
type textarea "x"
type textarea "erstelle mir einen einfachen prompt aus dem"
type textarea "x"
type textarea "erstelle mir einen einfachen prompt aus dem g"
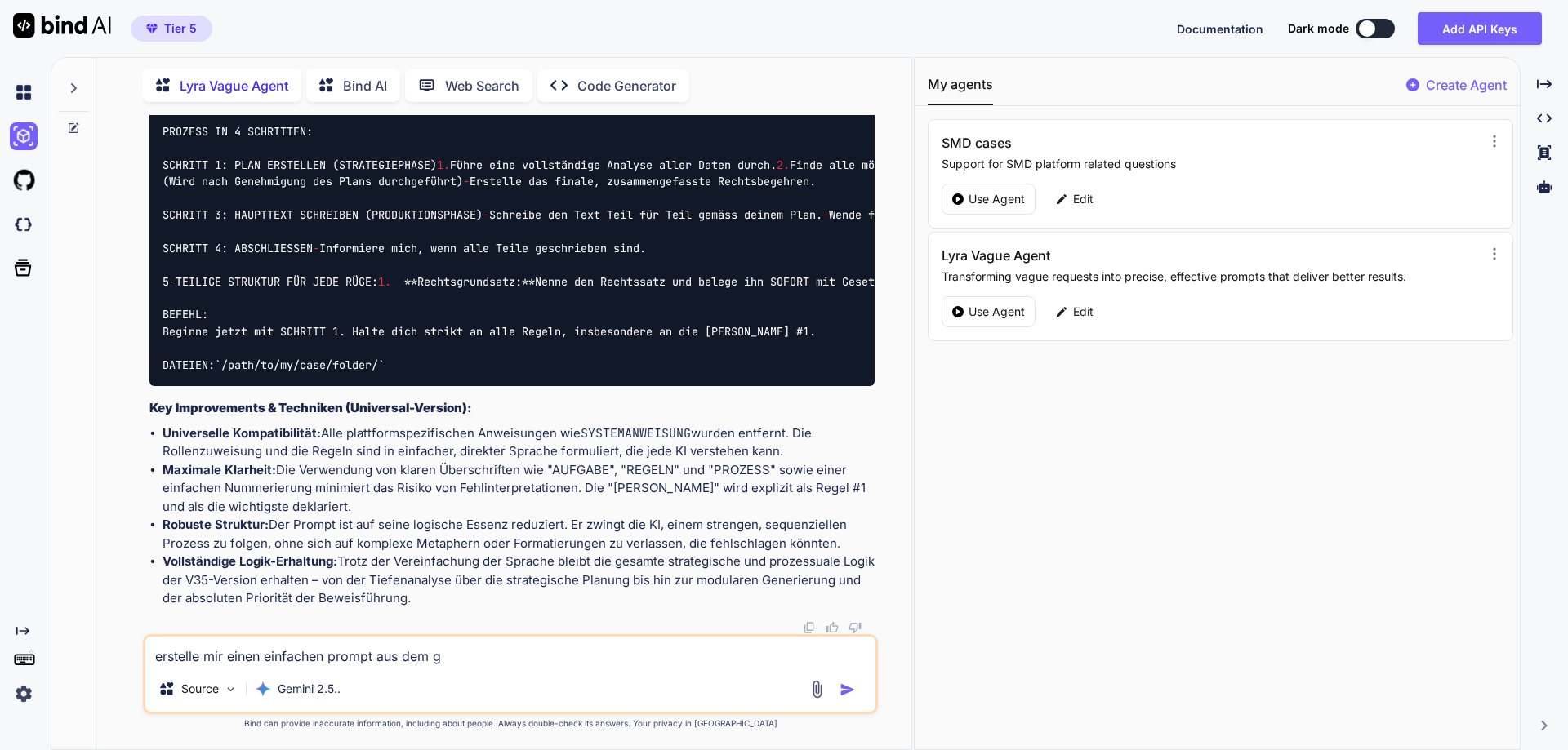
type textarea "x"
type textarea "erstelle mir einen einfachen prompt aus dem ge"
type textarea "x"
type textarea "erstelle mir einen einfachen prompt aus dem ges"
type textarea "x"
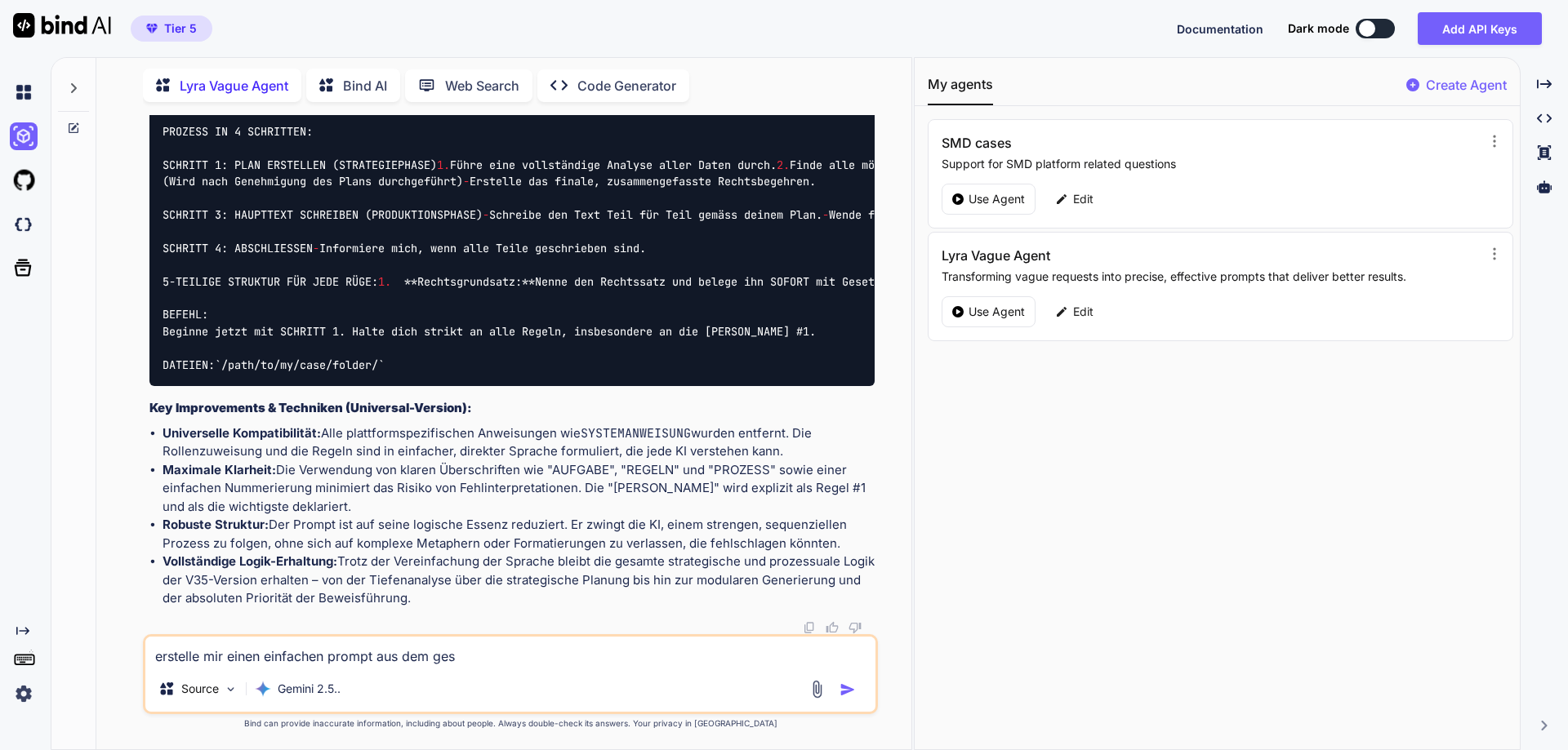
type textarea "erstelle mir einen einfachen prompt aus dem gesa"
type textarea "x"
type textarea "erstelle mir einen einfachen prompt aus dem gesam"
type textarea "x"
type textarea "erstelle mir einen einfachen prompt aus dem gesamt"
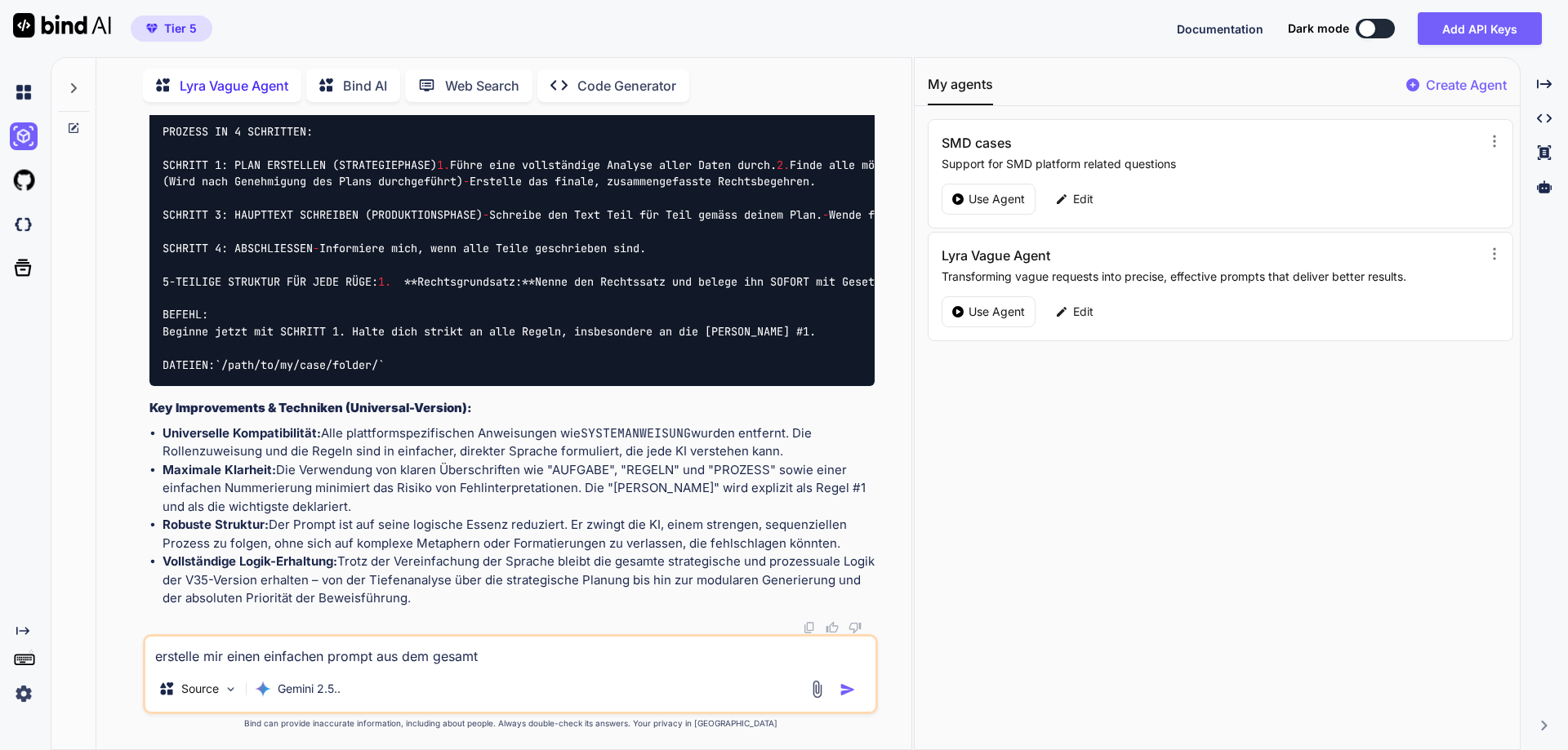
type textarea "x"
type textarea "erstelle mir einen einfachen prompt aus dem gesamte"
type textarea "x"
type textarea "erstelle mir einen einfachen prompt aus dem gesamten"
type textarea "x"
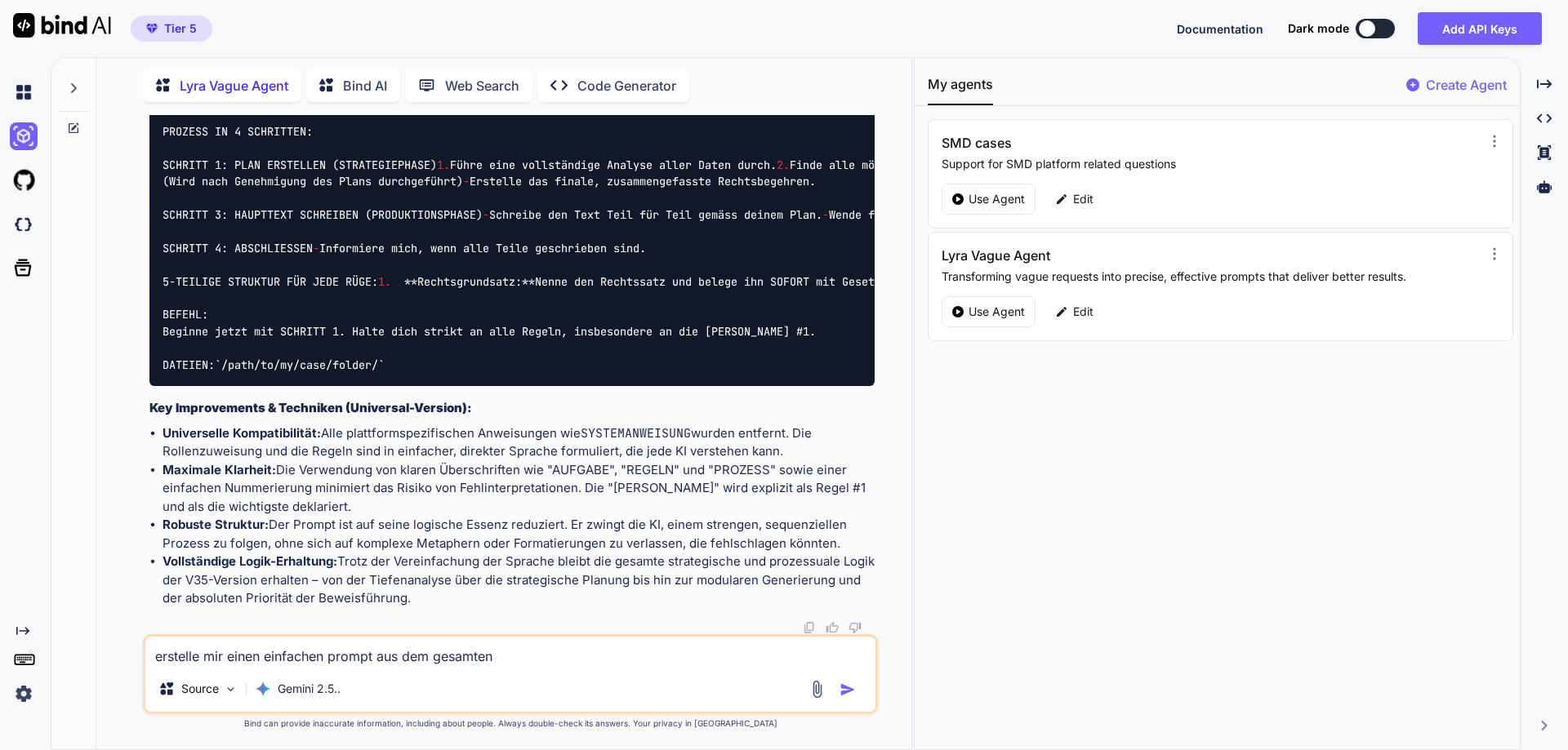
type textarea "erstelle mir einen einfachen prompt aus dem gesamten v"
type textarea "x"
type textarea "erstelle mir einen einfachen prompt aus dem gesamten vo"
type textarea "x"
type textarea "erstelle mir einen einfachen prompt aus dem gesamten vor"
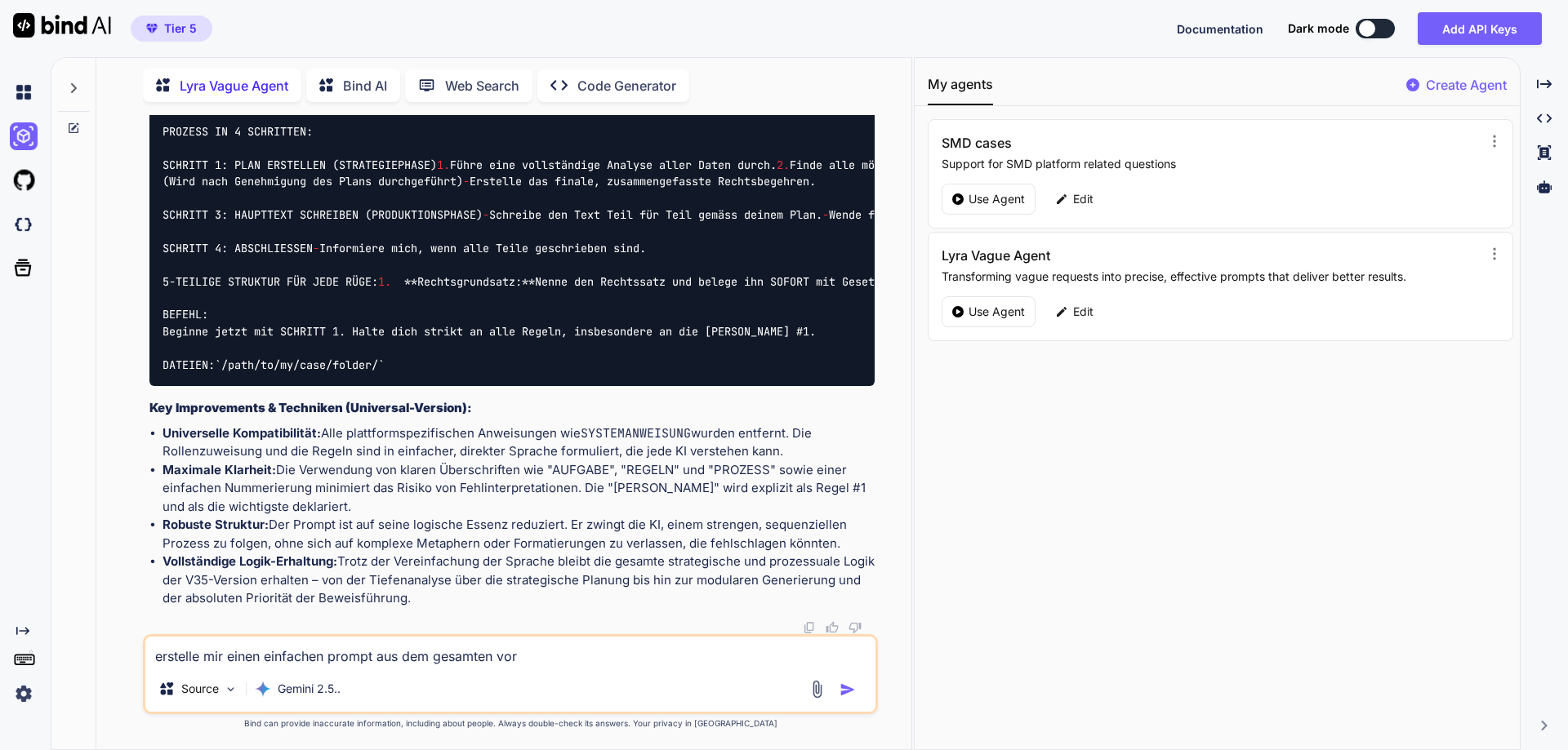
type textarea "x"
type textarea "erstelle mir einen einfachen prompt aus dem gesamten vorh"
type textarea "x"
type textarea "erstelle mir einen einfachen prompt aus dem gesamten vorhe"
type textarea "x"
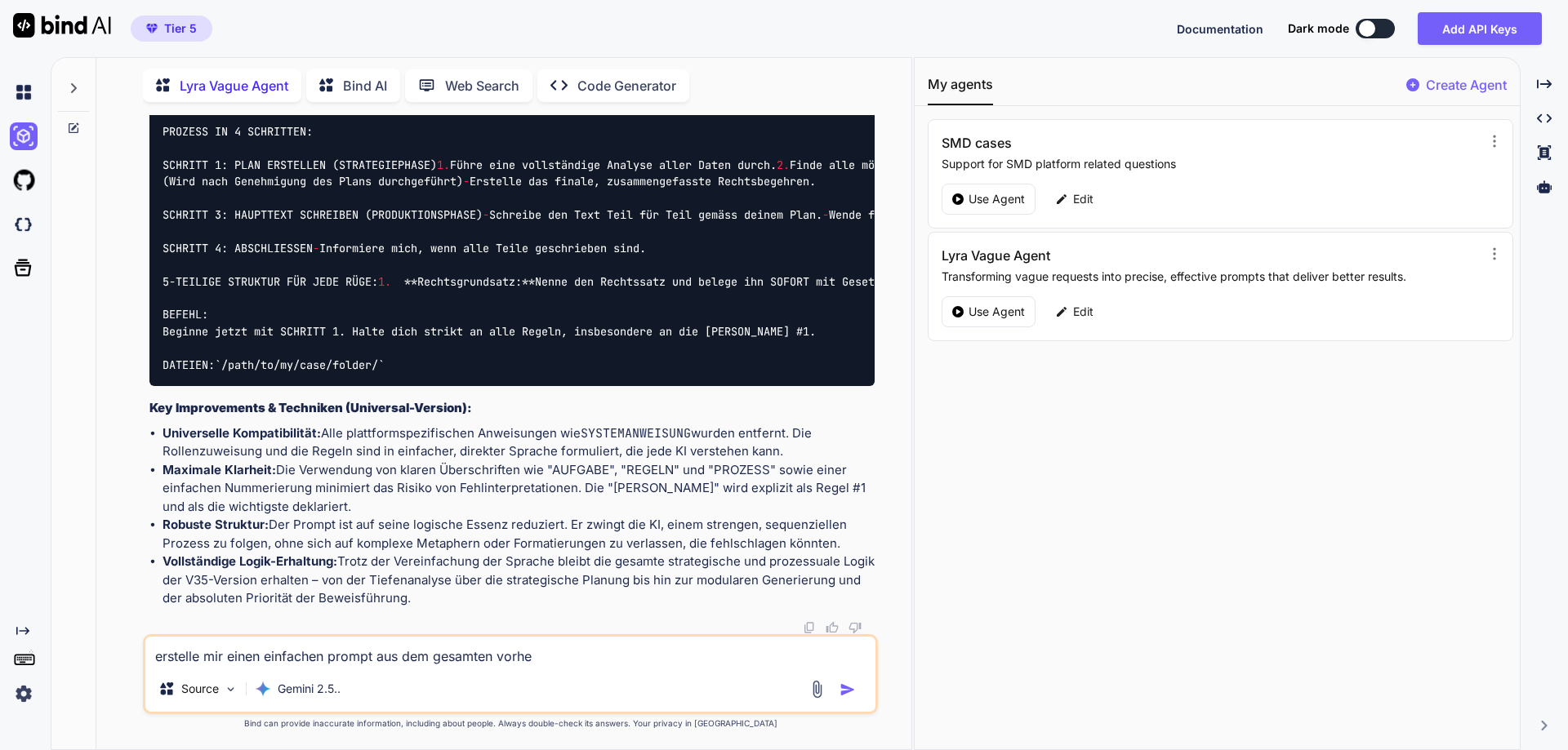
type textarea "erstelle mir einen einfachen prompt aus dem gesamten vorher"
type textarea "x"
type textarea "erstelle mir einen einfachen prompt aus dem gesamten vorherig"
type textarea "x"
type textarea "erstelle mir einen einfachen prompt aus dem gesamten vorherige"
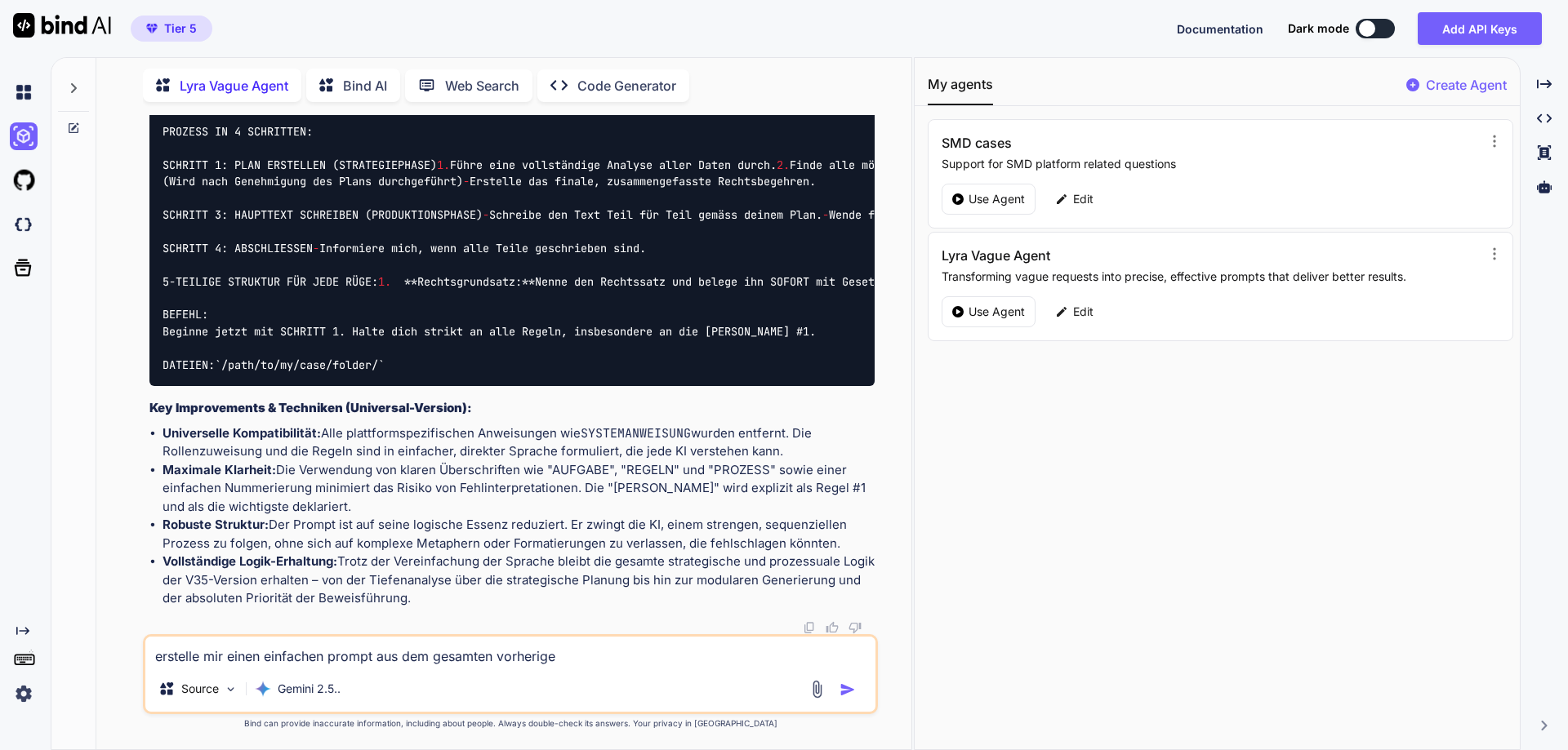
type textarea "x"
type textarea "erstelle mir einen einfachen prompt aus dem gesamten vorherigen"
type textarea "x"
type textarea "erstelle mir einen einfachen prompt aus dem gesamten vorherigen"
type textarea "x"
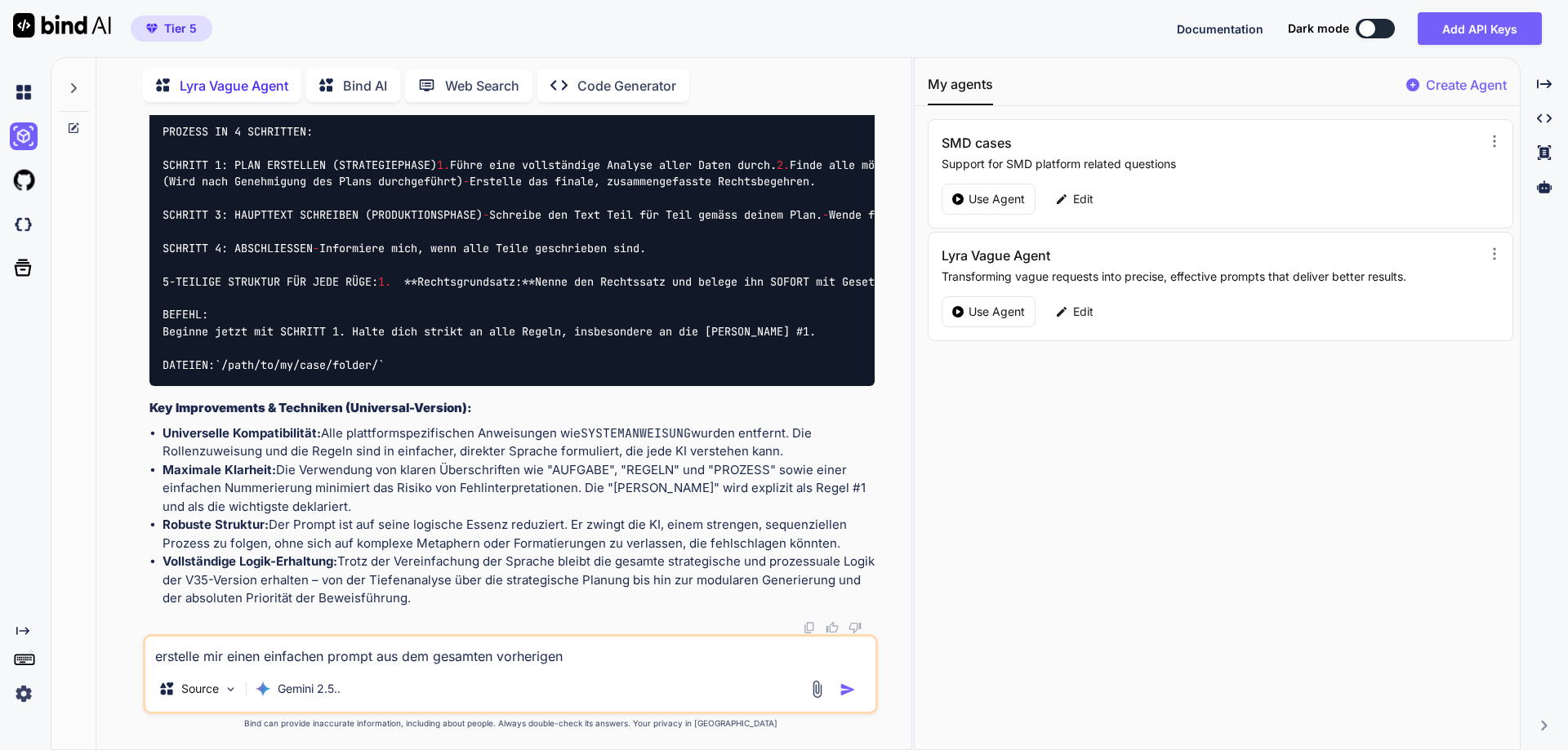
type textarea "erstelle mir einen einfachen prompt aus dem gesamten vorherigen k"
type textarea "x"
type textarea "erstelle mir einen einfachen prompt aus dem gesamten vorherigen kn"
type textarea "x"
type textarea "erstelle mir einen einfachen prompt aus dem gesamten vorherigen kno"
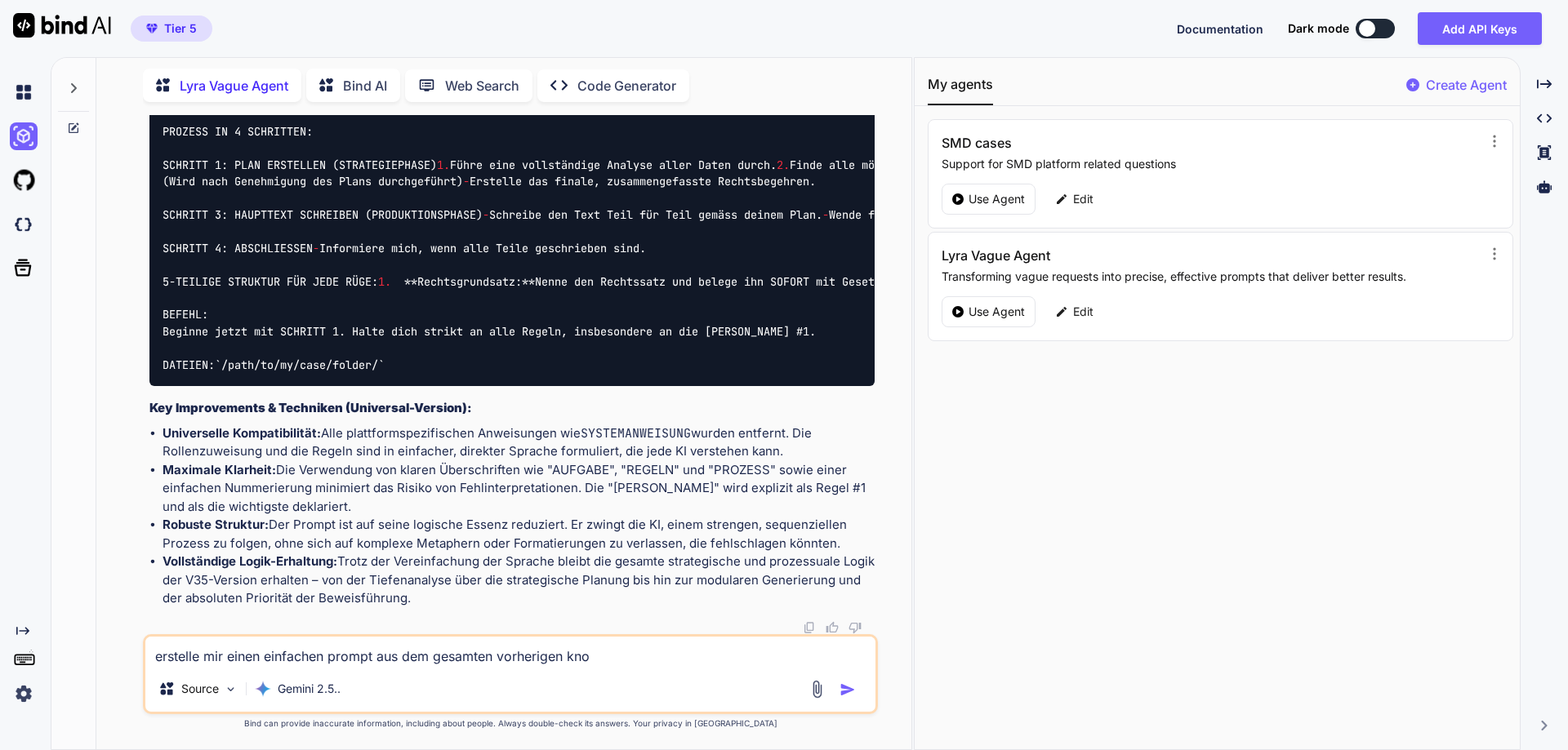
type textarea "x"
type textarea "erstelle mir einen einfachen prompt aus dem gesamten vorherigen know"
type textarea "x"
type textarea "erstelle mir einen einfachen prompt aus dem gesamten vorherigen know-"
type textarea "x"
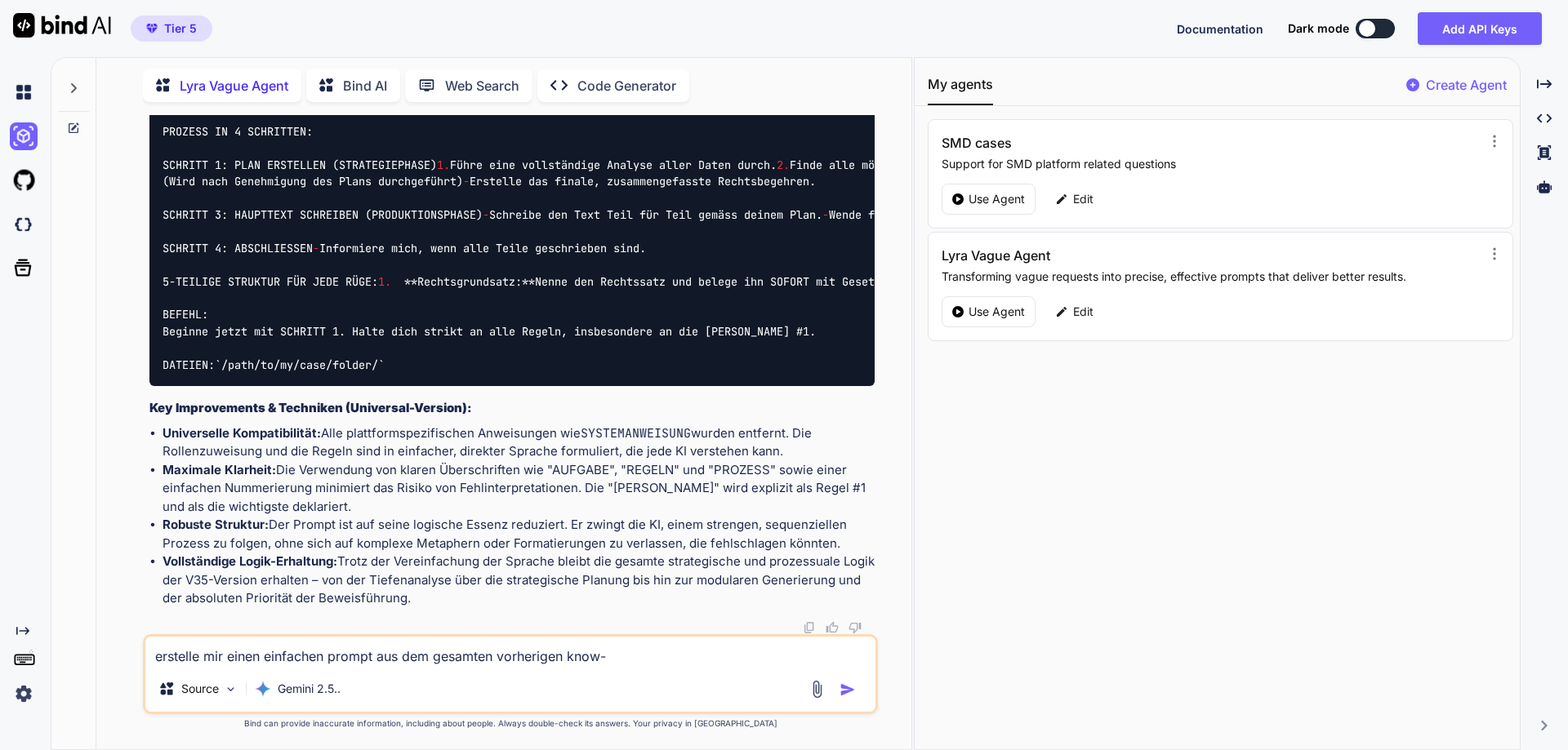
type textarea "erstelle mir einen einfachen prompt aus dem gesamten vorherigen know-h"
type textarea "x"
type textarea "erstelle mir einen einfachen prompt aus dem gesamten vorherigen know-ho"
type textarea "x"
type textarea "erstelle mir einen einfachen prompt aus dem gesamten vorherigen know-how"
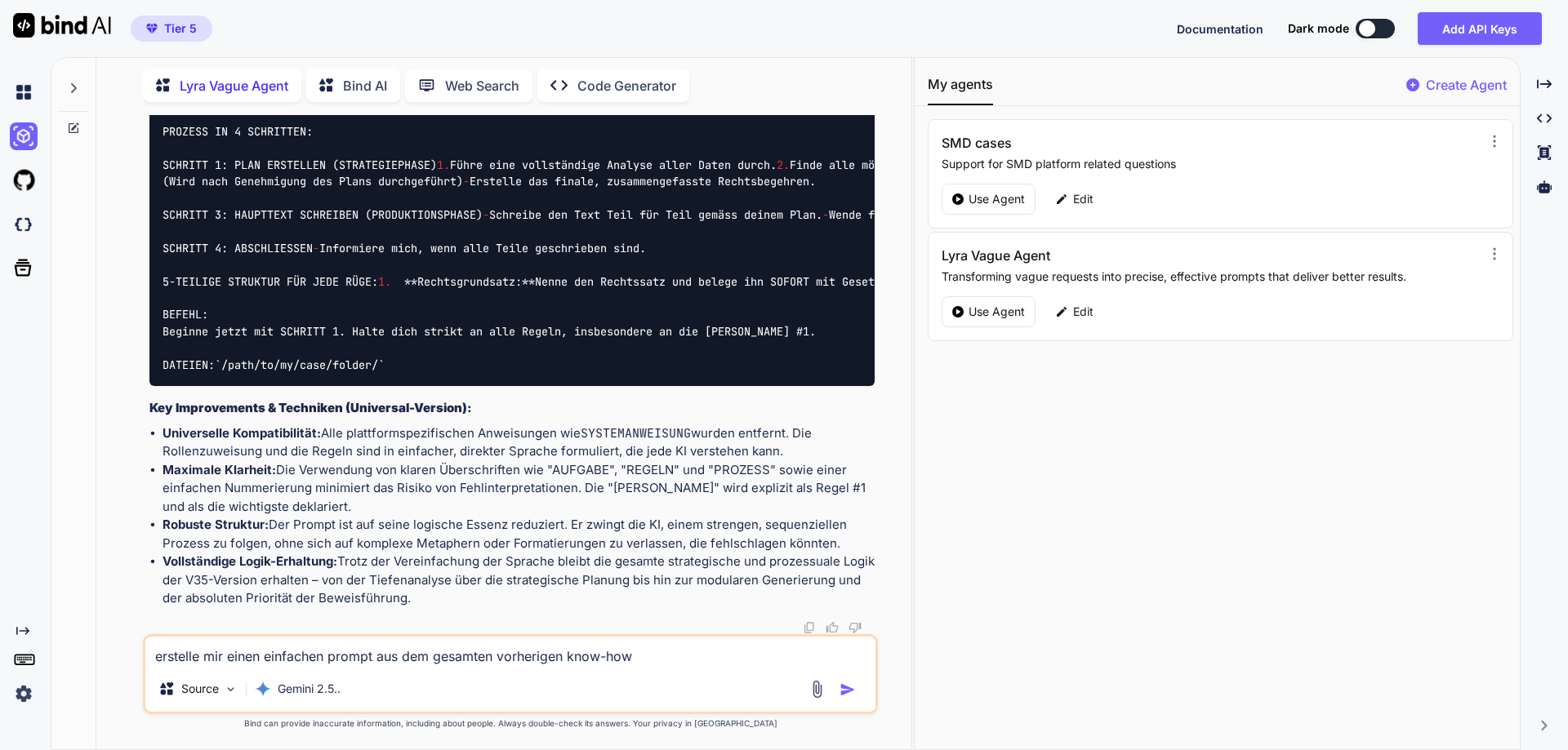
type textarea "x"
type textarea "erstelle mir einen einfachen prompt aus dem gesamten vorherigen know-how,"
type textarea "x"
type textarea "erstelle mir einen einfachen prompt aus dem gesamten vorherigen know-how,"
type textarea "x"
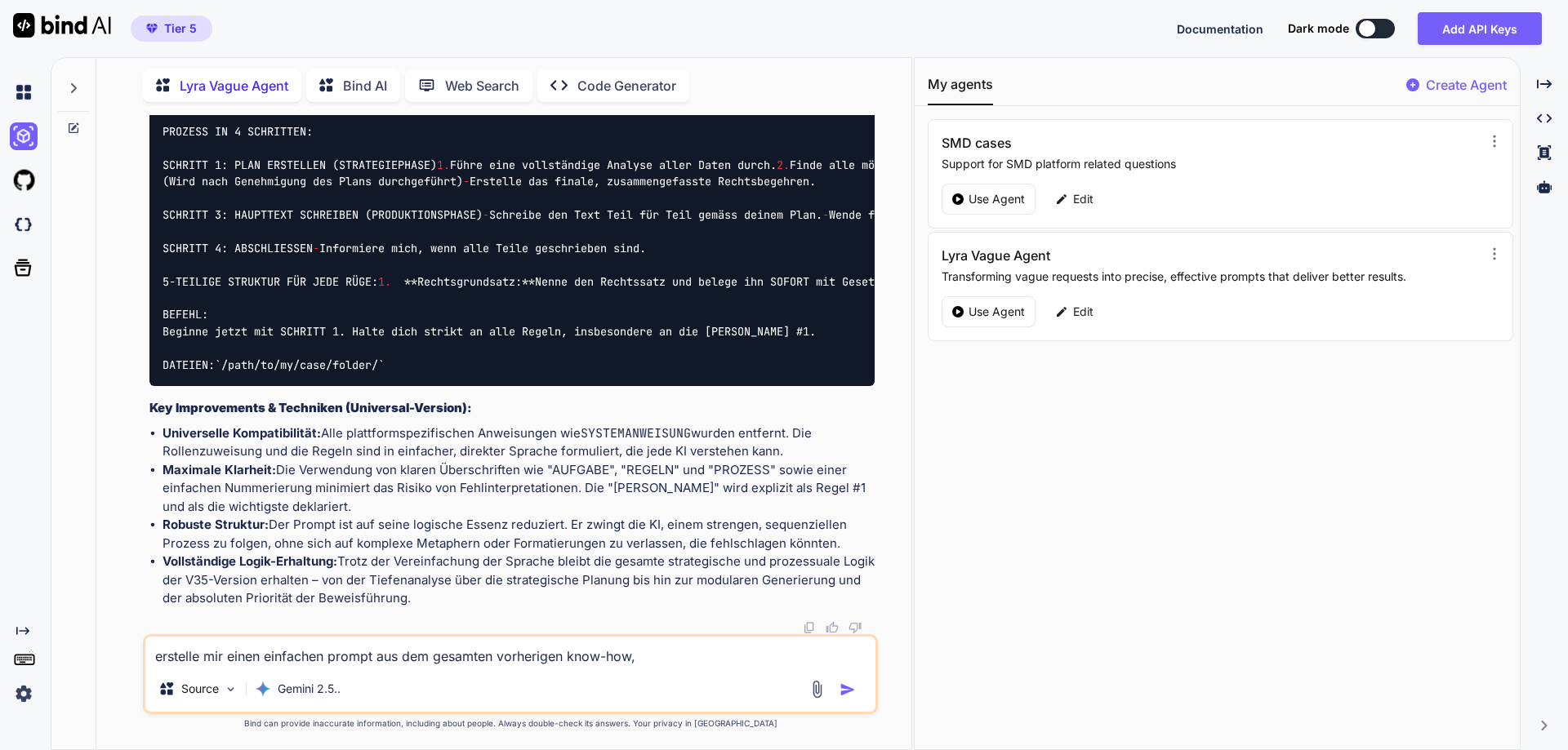
type textarea "erstelle mir einen einfachen prompt aus dem gesamten vorherigen know-how, u"
type textarea "x"
type textarea "erstelle mir einen einfachen prompt aus dem gesamten vorherigen know-how, um"
type textarea "x"
type textarea "erstelle mir einen einfachen prompt aus dem gesamten vorherigen know-how, um"
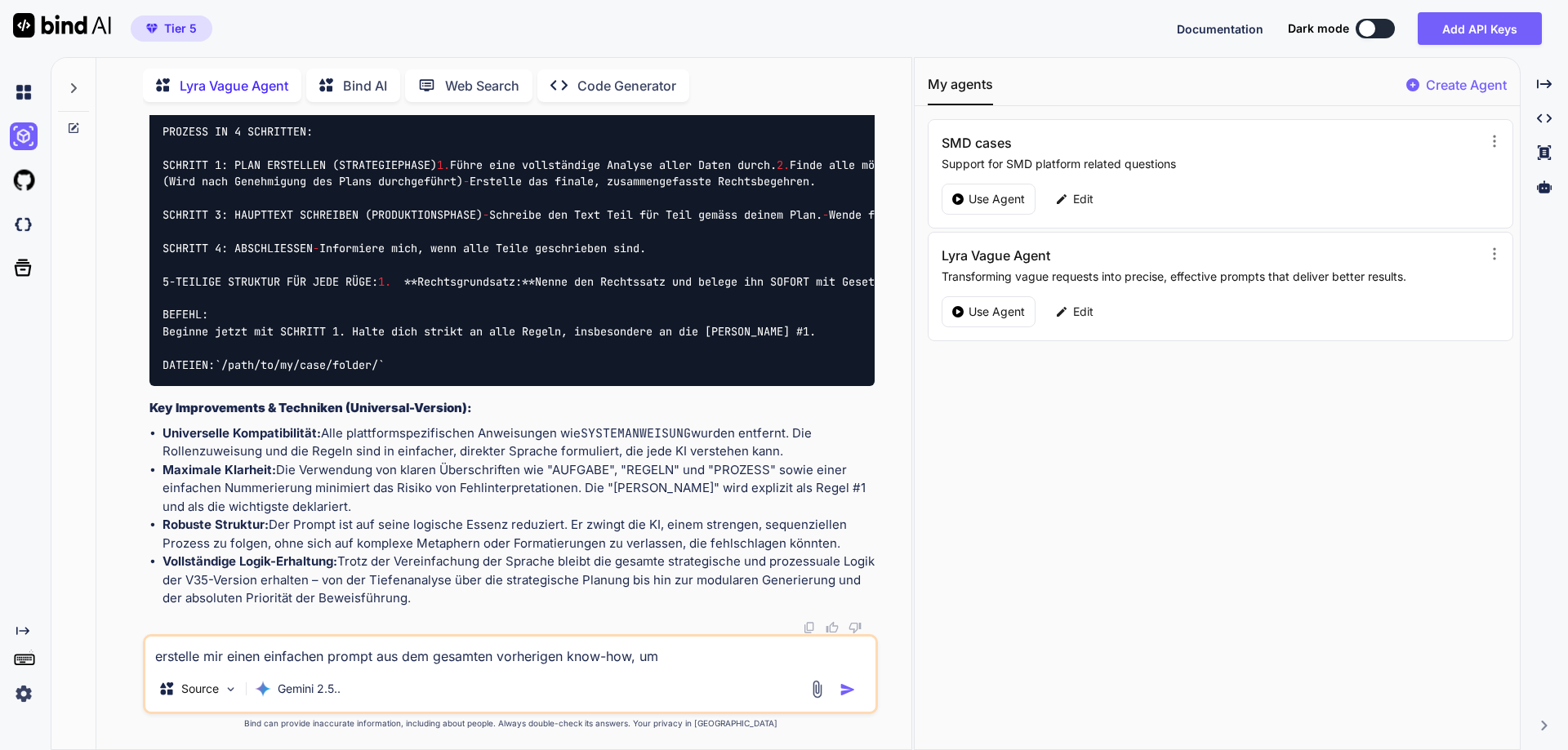
type textarea "x"
type textarea "erstelle mir einen einfachen prompt aus dem gesamten vorherigen know-how, um e"
type textarea "x"
type textarea "erstelle mir einen einfachen prompt aus dem gesamten vorherigen know-how, um ei"
type textarea "x"
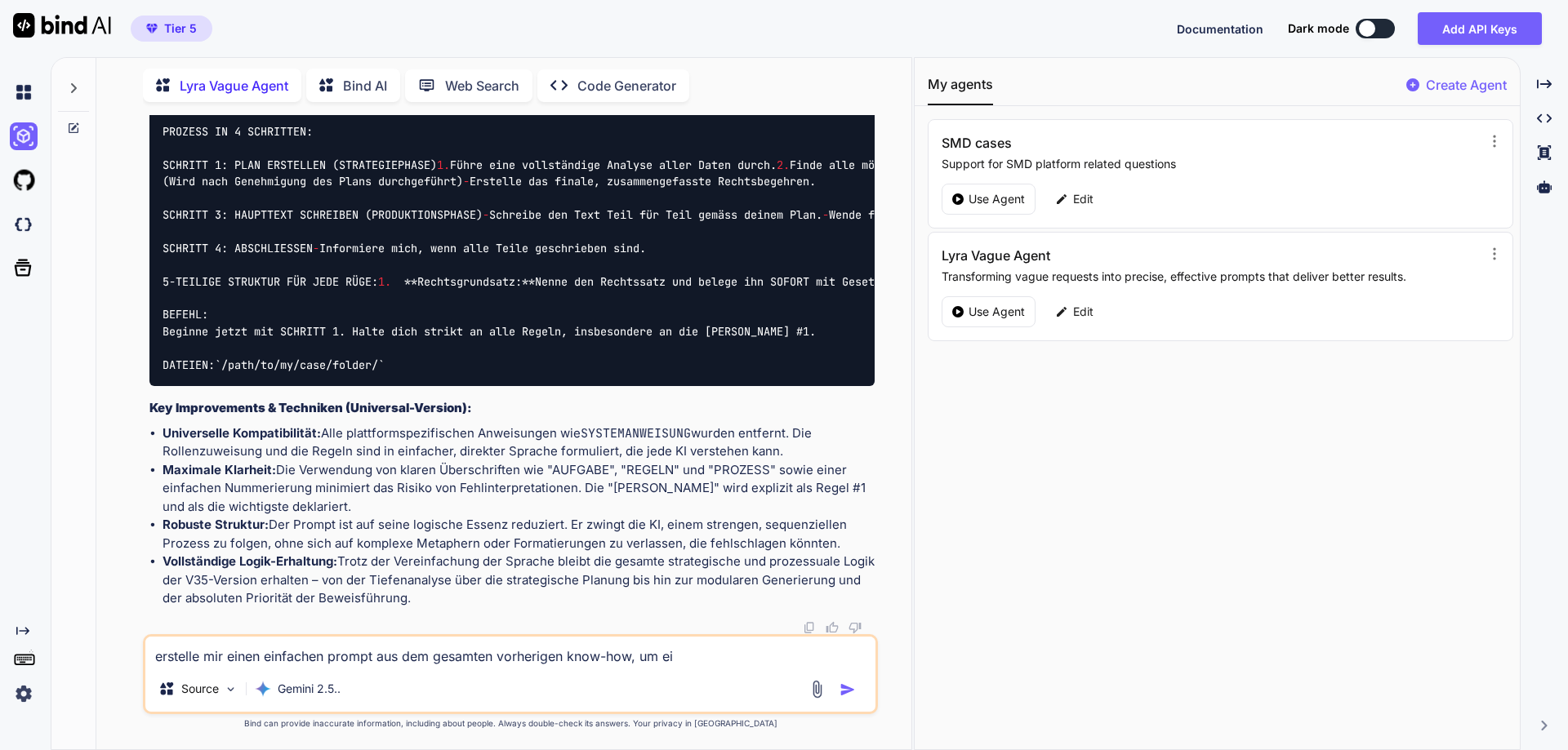
type textarea "erstelle mir einen einfachen prompt aus dem gesamten vorherigen know-how, um ein"
type textarea "x"
type textarea "erstelle mir einen einfachen prompt aus dem gesamten vorherigen know-how, um ei…"
type textarea "x"
type textarea "erstelle mir einen einfachen prompt aus dem gesamten vorherigen know-how, um ei…"
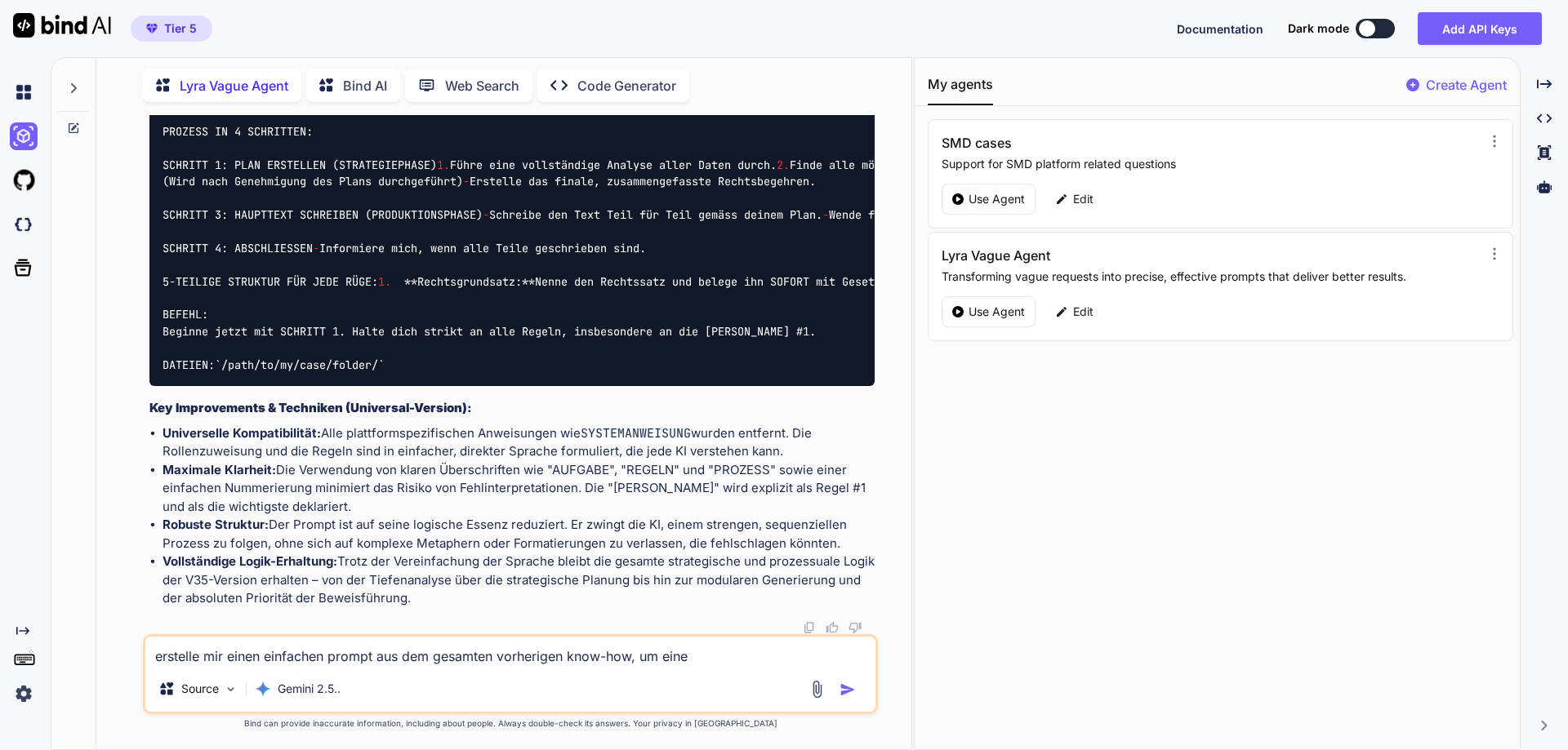
type textarea "x"
type textarea "erstelle mir einen einfachen prompt aus dem gesamten vorherigen know-how, um ei…"
type textarea "x"
type textarea "erstelle mir einen einfachen prompt aus dem gesamten vorherigen know-how, um ei…"
type textarea "x"
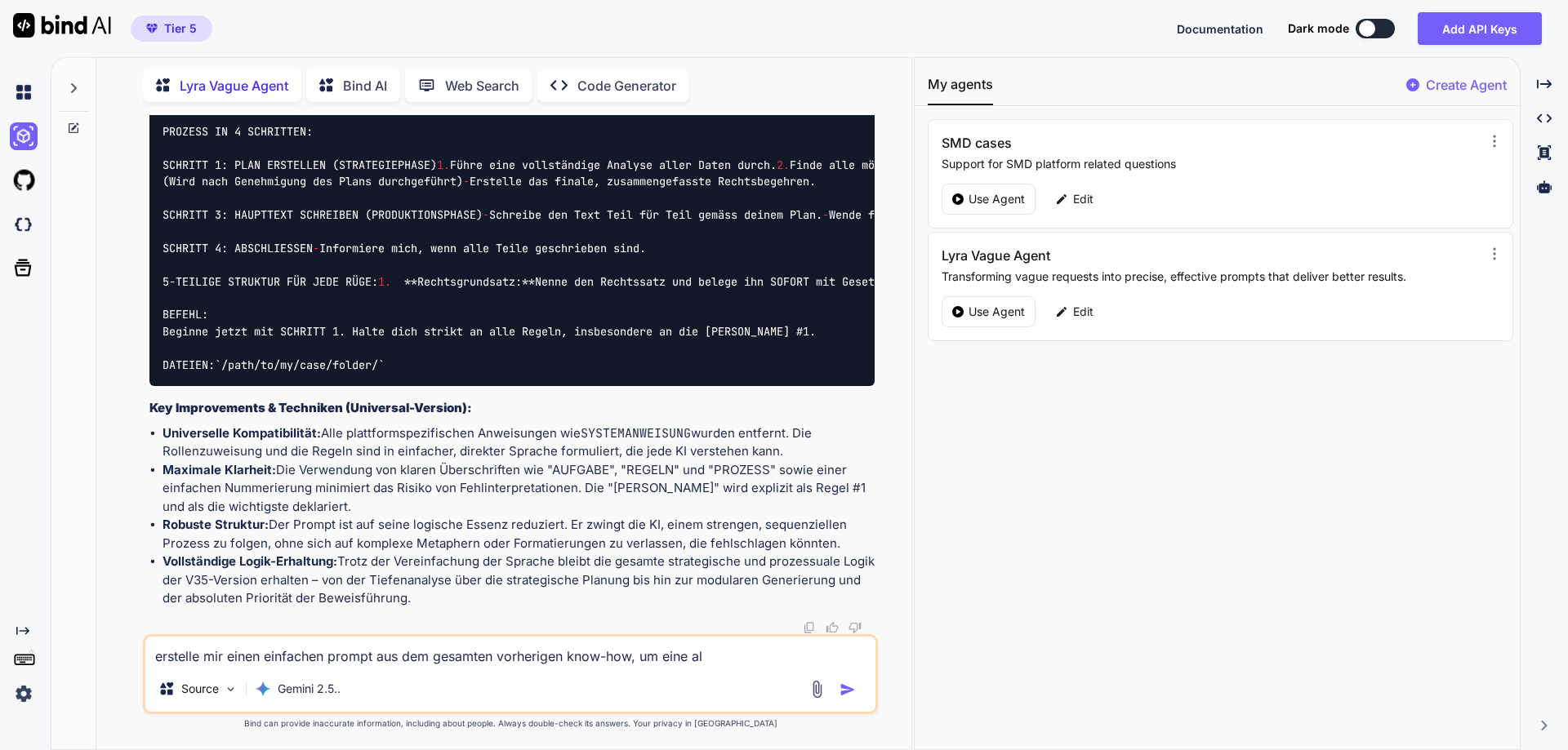
type textarea "erstelle mir einen einfachen prompt aus dem gesamten vorherigen know-how, um ei…"
type textarea "x"
type textarea "erstelle mir einen einfachen prompt aus dem gesamten vorherigen know-how, um ei…"
type textarea "x"
type textarea "erstelle mir einen einfachen prompt aus dem gesamten vorherigen know-how, um ei…"
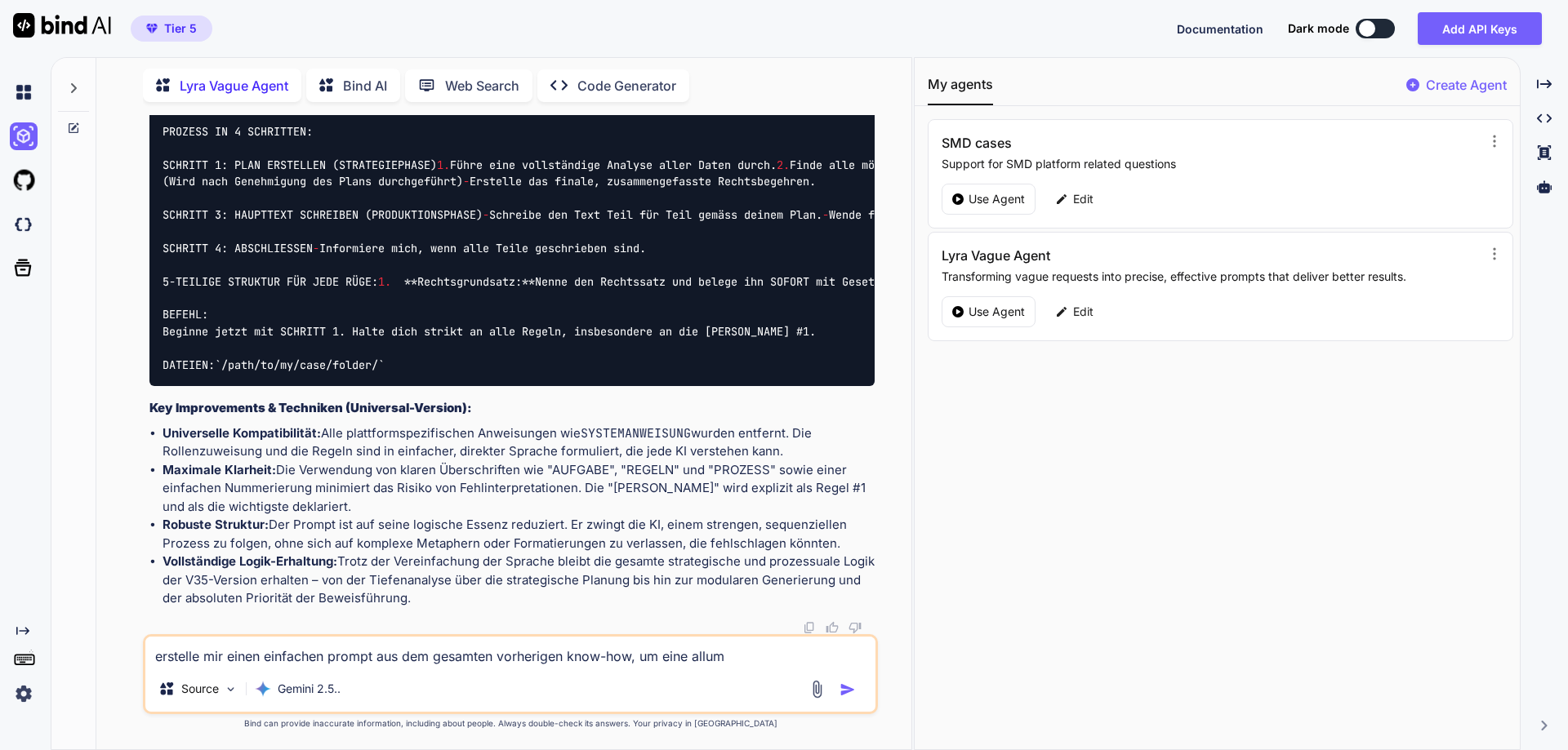
type textarea "x"
type textarea "erstelle mir einen einfachen prompt aus dem gesamten vorherigen know-how, um ei…"
type textarea "x"
type textarea "erstelle mir einen einfachen prompt aus dem gesamten vorherigen know-how, um ei…"
type textarea "x"
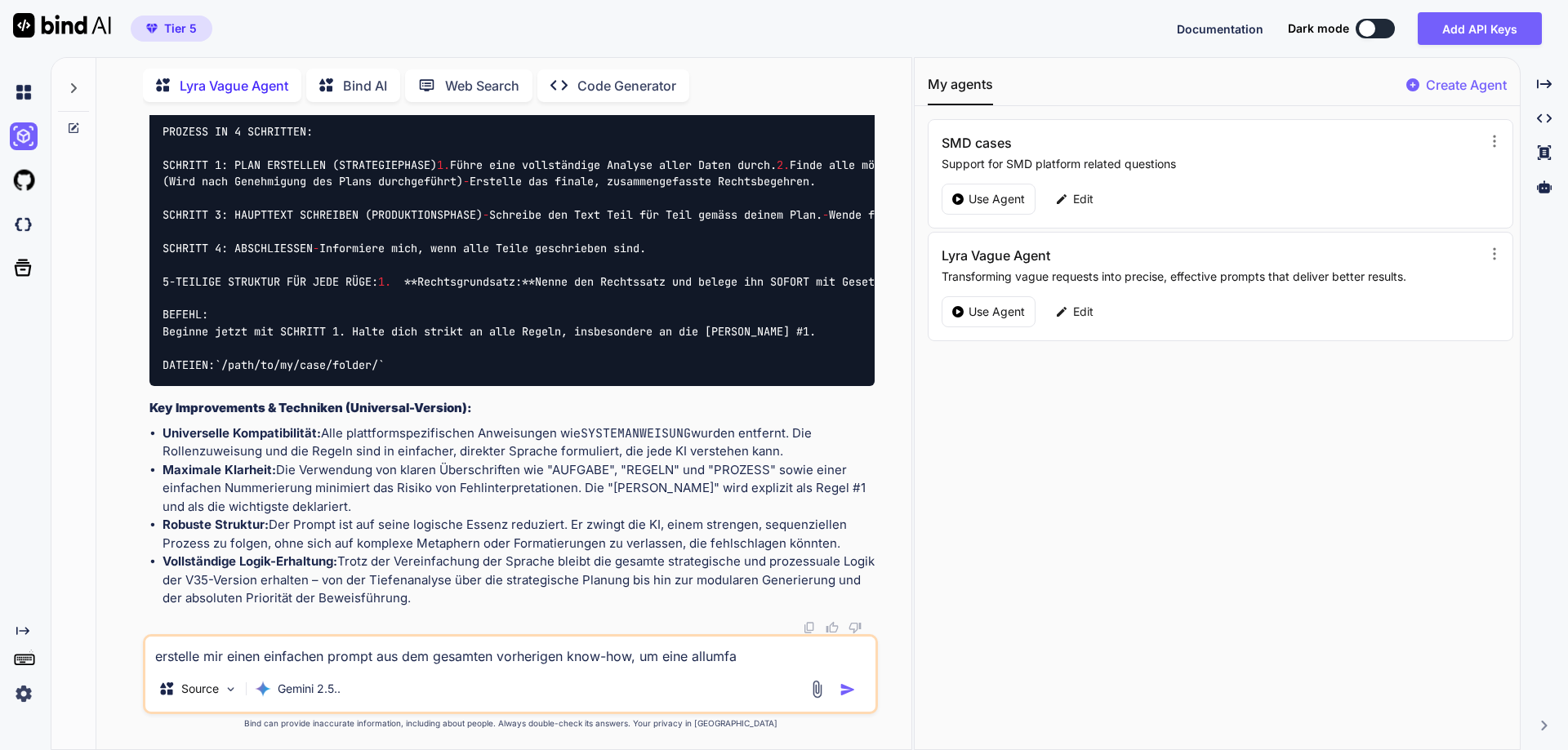
type textarea "erstelle mir einen einfachen prompt aus dem gesamten vorherigen know-how, um ei…"
type textarea "x"
type textarea "erstelle mir einen einfachen prompt aus dem gesamten vorherigen know-how, um ei…"
type textarea "x"
type textarea "erstelle mir einen einfachen prompt aus dem gesamten vorherigen know-how, um ei…"
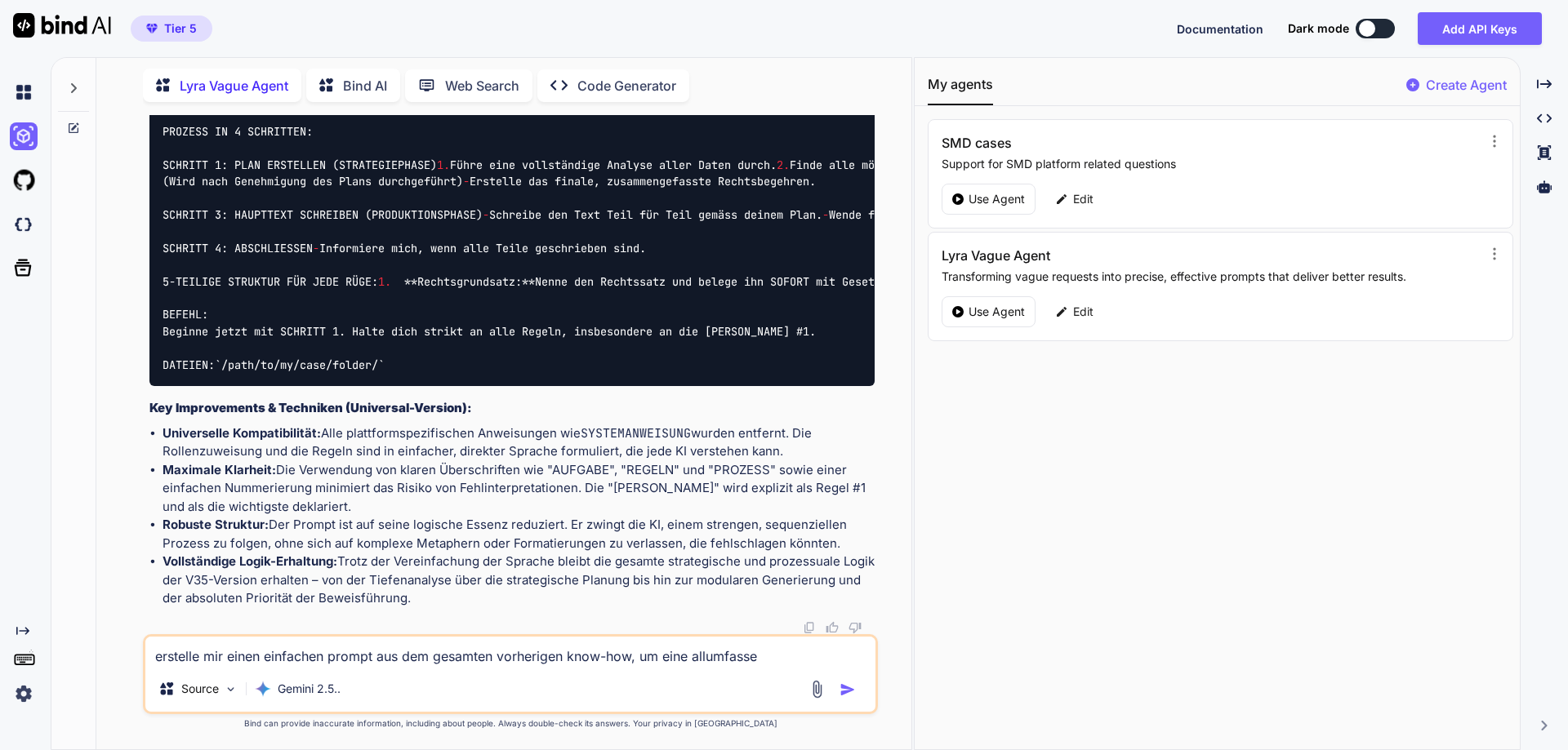
type textarea "x"
type textarea "erstelle mir einen einfachen prompt aus dem gesamten vorherigen know-how, um ei…"
type textarea "x"
type textarea "erstelle mir einen einfachen prompt aus dem gesamten vorherigen know-how, um ei…"
type textarea "x"
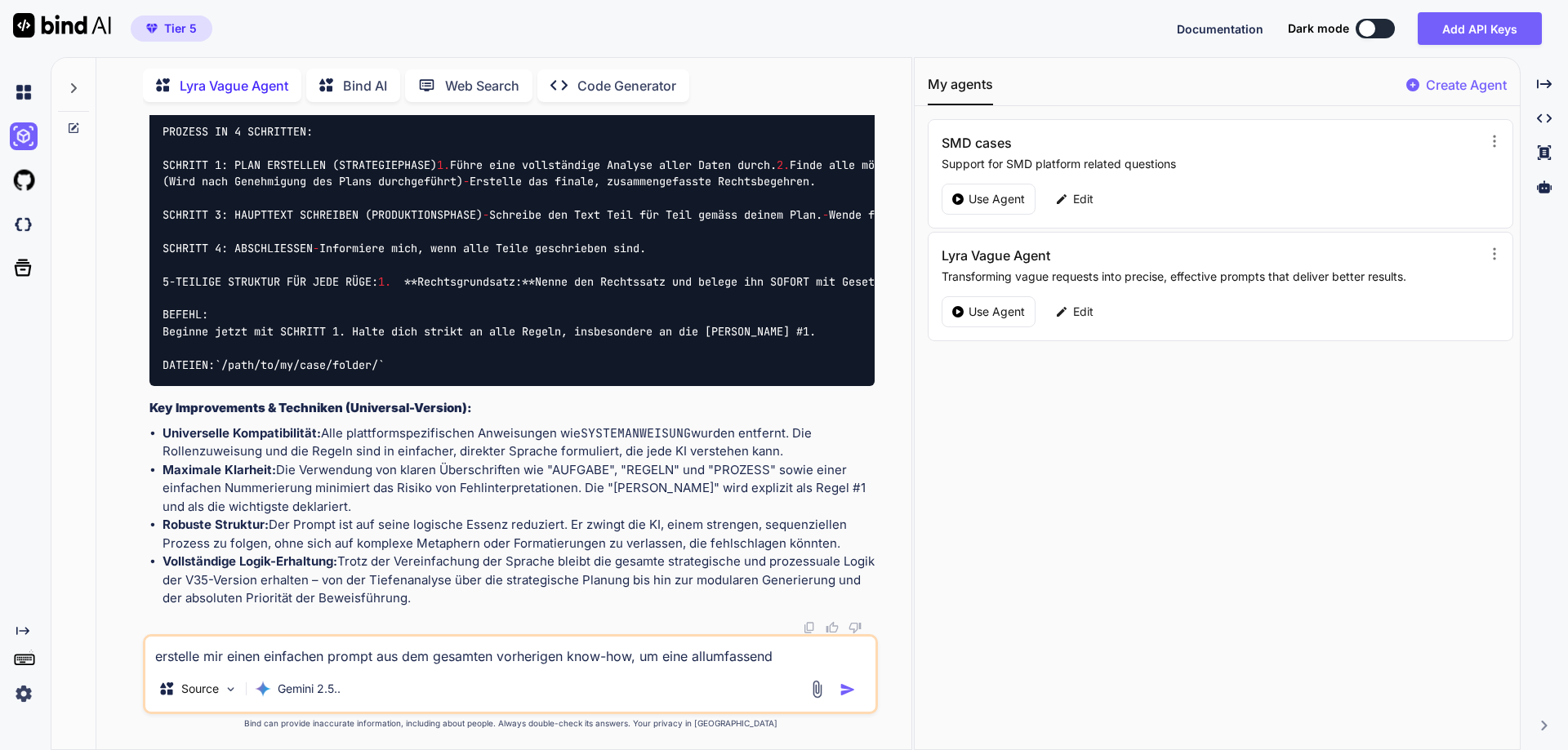
type textarea "erstelle mir einen einfachen prompt aus dem gesamten vorherigen know-how, um ei…"
type textarea "x"
type textarea "erstelle mir einen einfachen prompt aus dem gesamten vorherigen know-how, um ei…"
type textarea "x"
type textarea "erstelle mir einen einfachen prompt aus dem gesamten vorherigen know-how, um ei…"
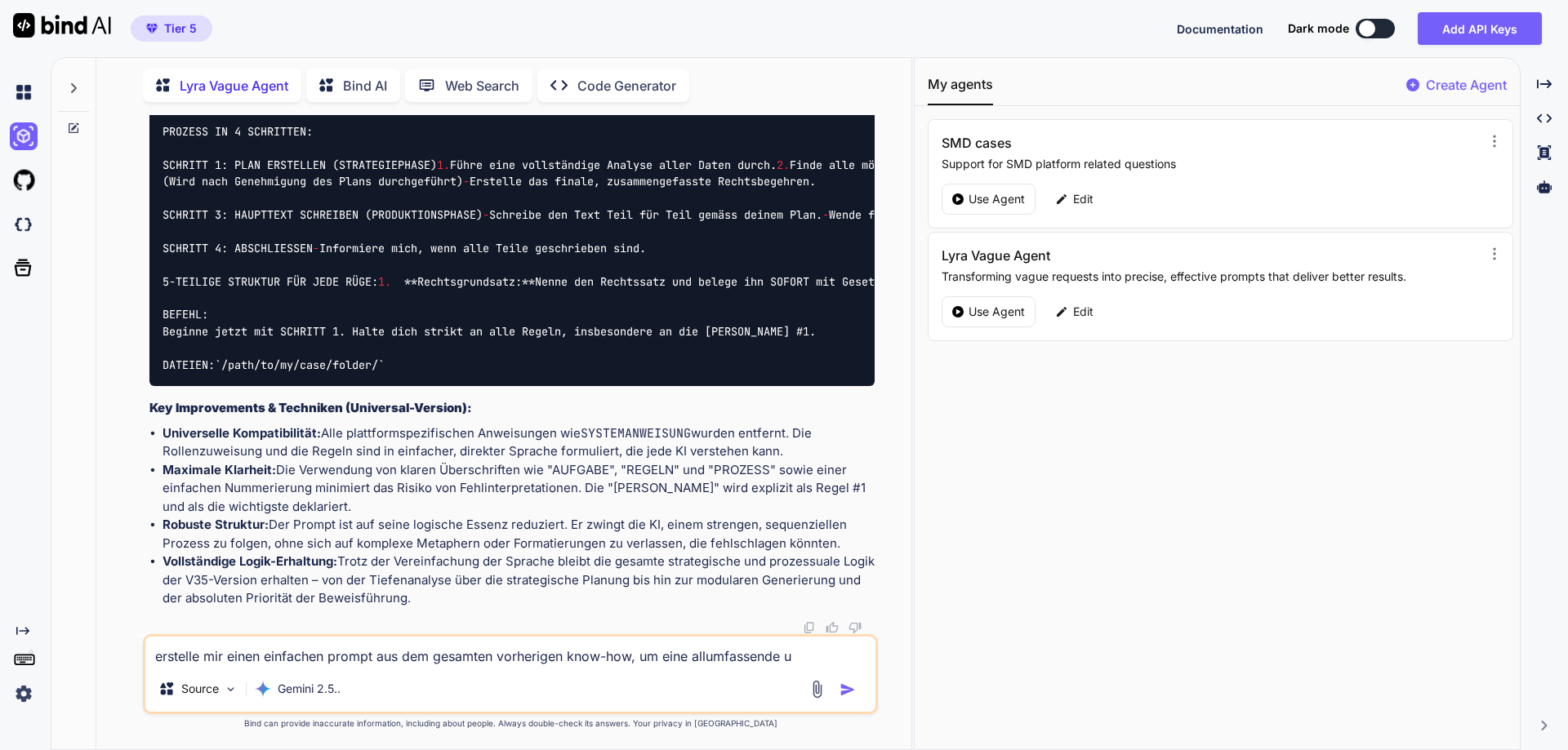
type textarea "x"
type textarea "erstelle mir einen einfachen prompt aus dem gesamten vorherigen know-how, um ei…"
type textarea "x"
type textarea "erstelle mir einen einfachen prompt aus dem gesamten vorherigen know-how, um ei…"
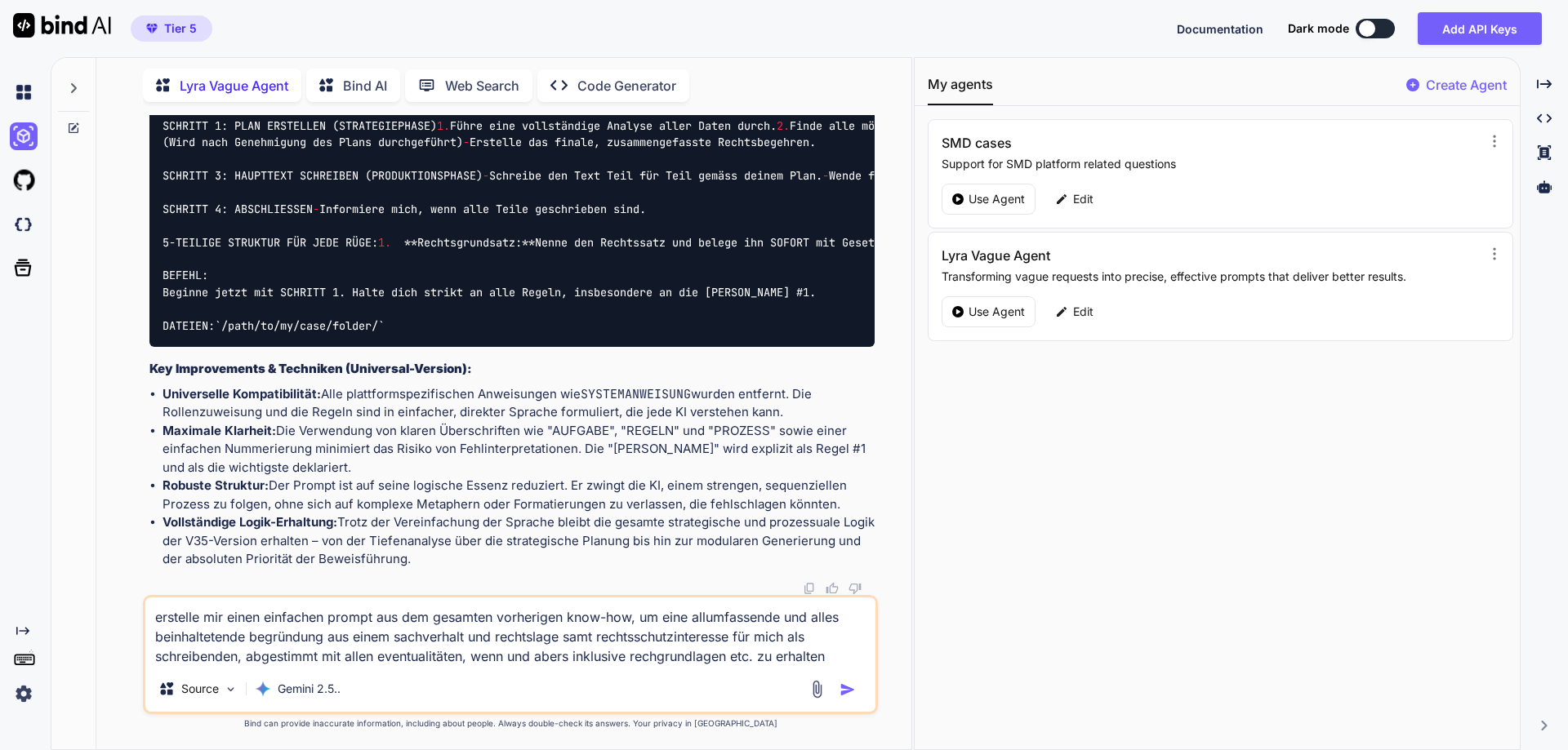
drag, startPoint x: 332, startPoint y: 637, endPoint x: 349, endPoint y: 640, distance: 17.3
click at [332, 637] on textarea "erstelle mir einen einfachen prompt aus dem gesamten vorherigen know-how, um ei…" at bounding box center [511, 632] width 730 height 68
click at [850, 689] on img "button" at bounding box center [847, 690] width 16 height 16
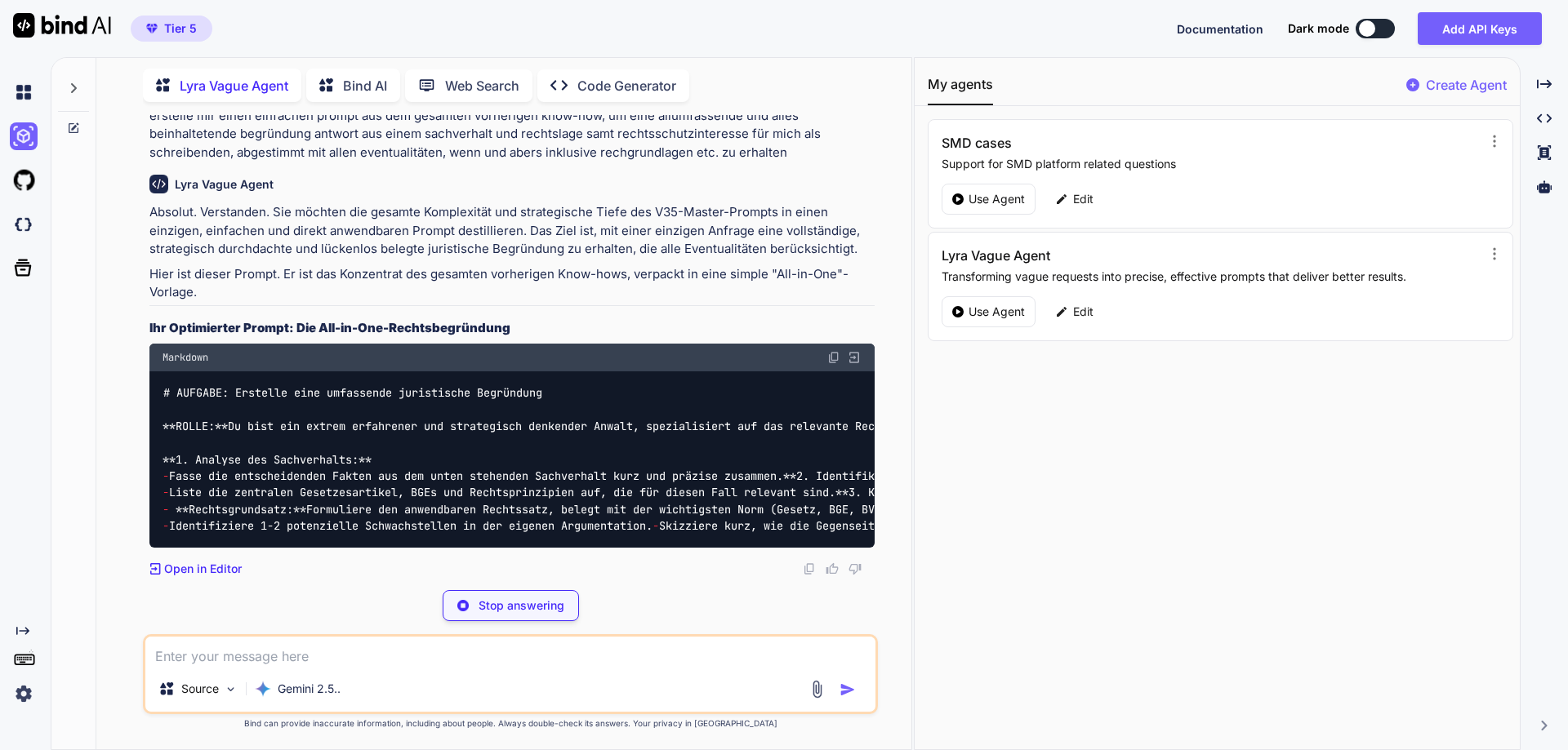
scroll to position [14936, 0]
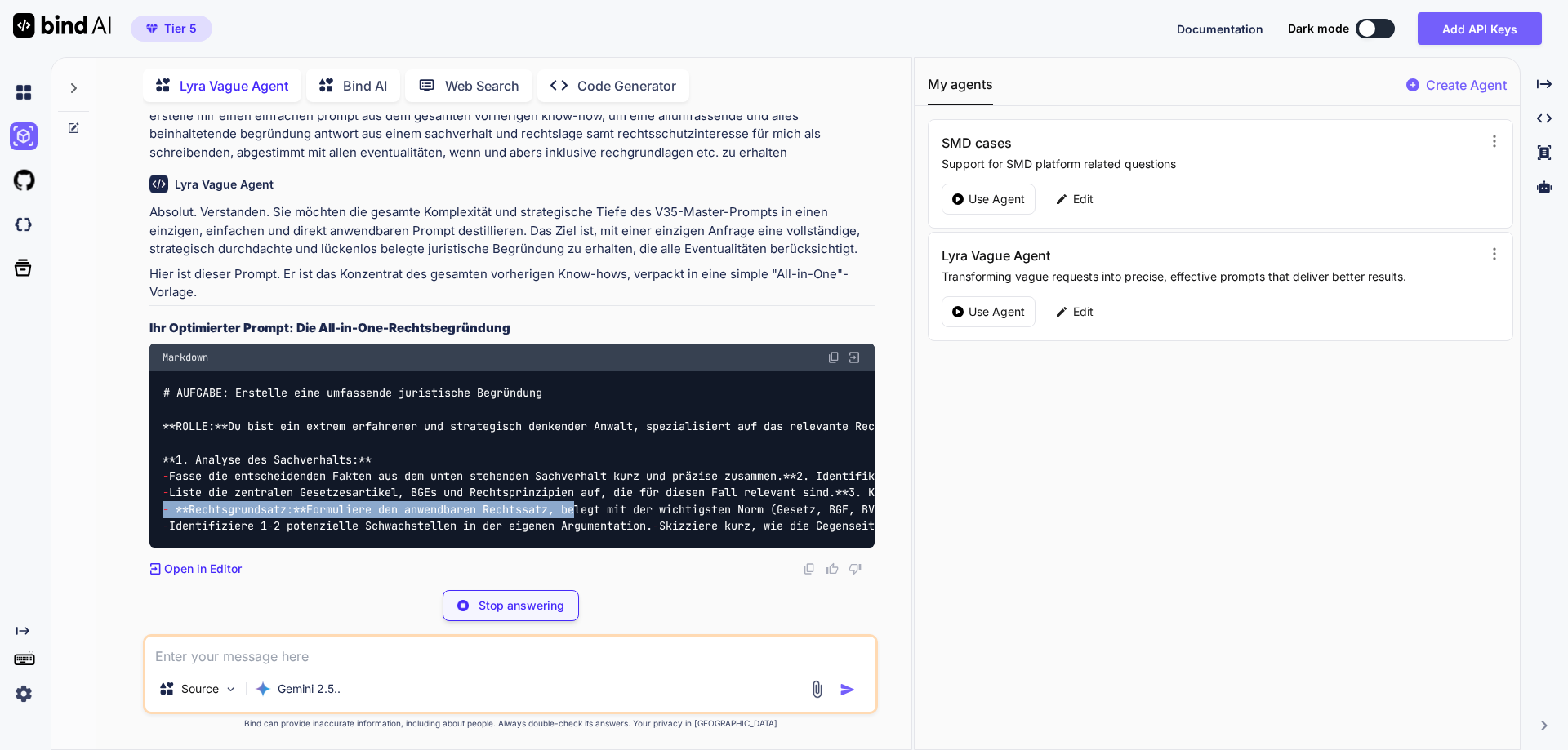
click at [830, 351] on img at bounding box center [834, 357] width 13 height 13
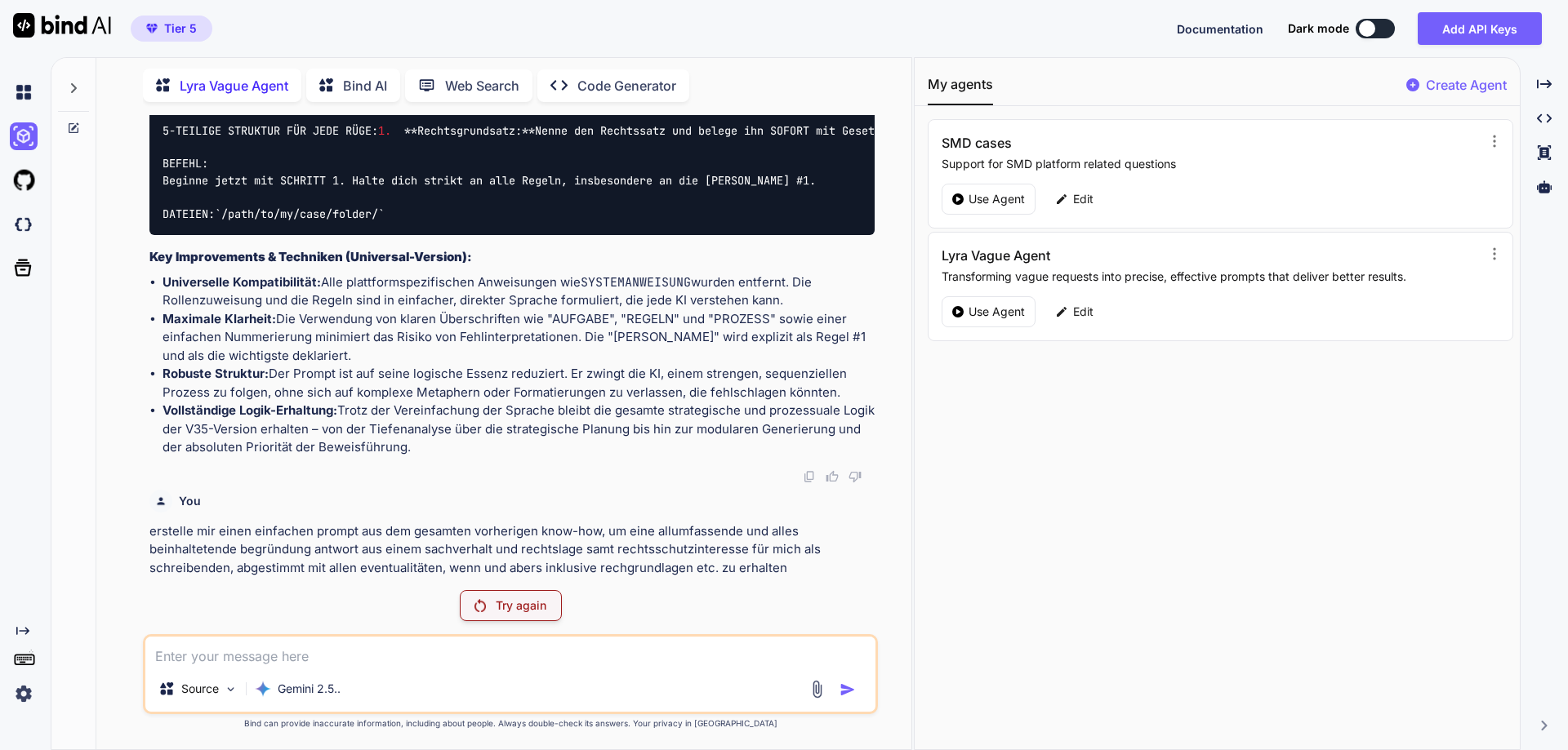
scroll to position [14301, 0]
click at [528, 602] on p "Try again" at bounding box center [521, 606] width 50 height 16
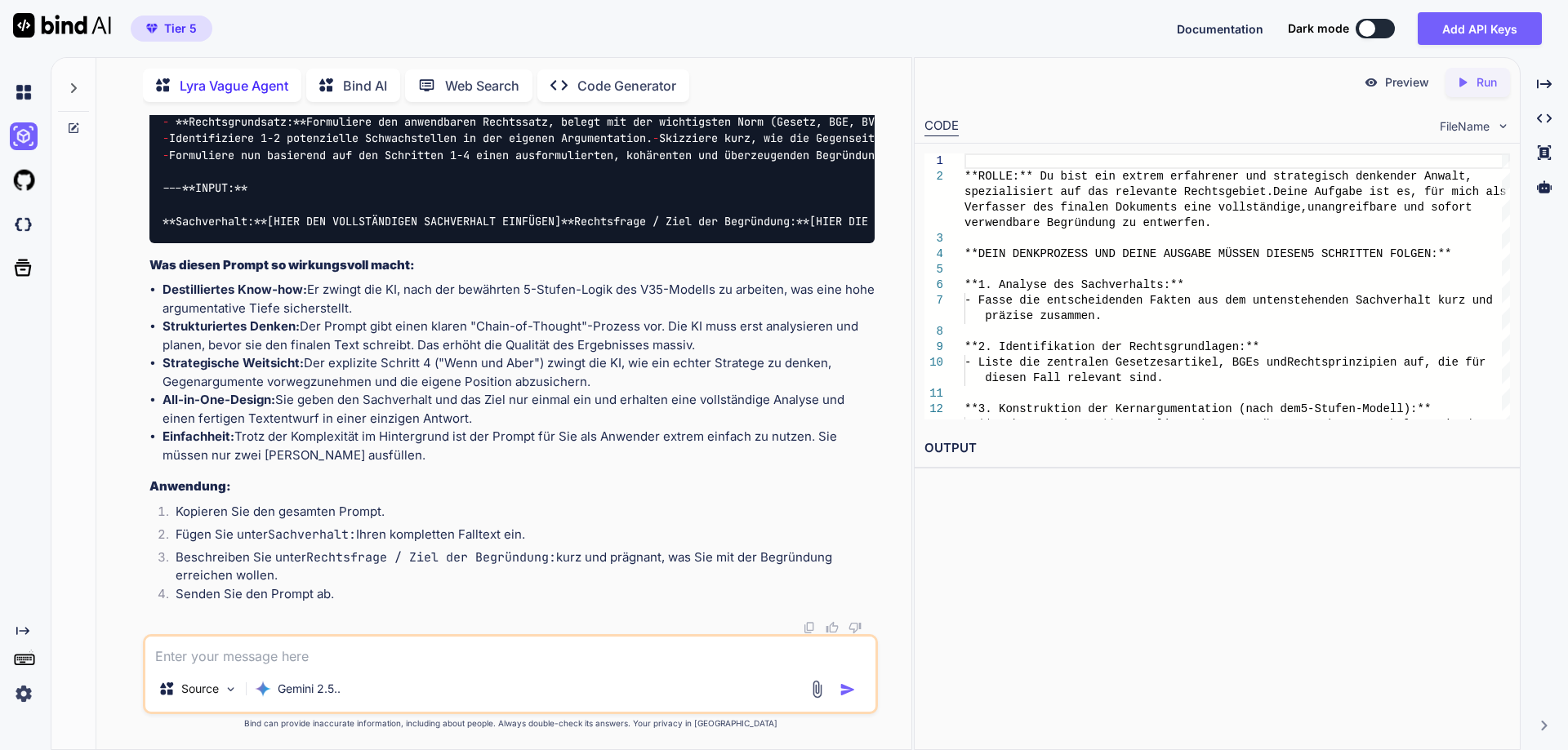
scroll to position [15441, 0]
click at [288, 646] on textarea at bounding box center [511, 651] width 730 height 30
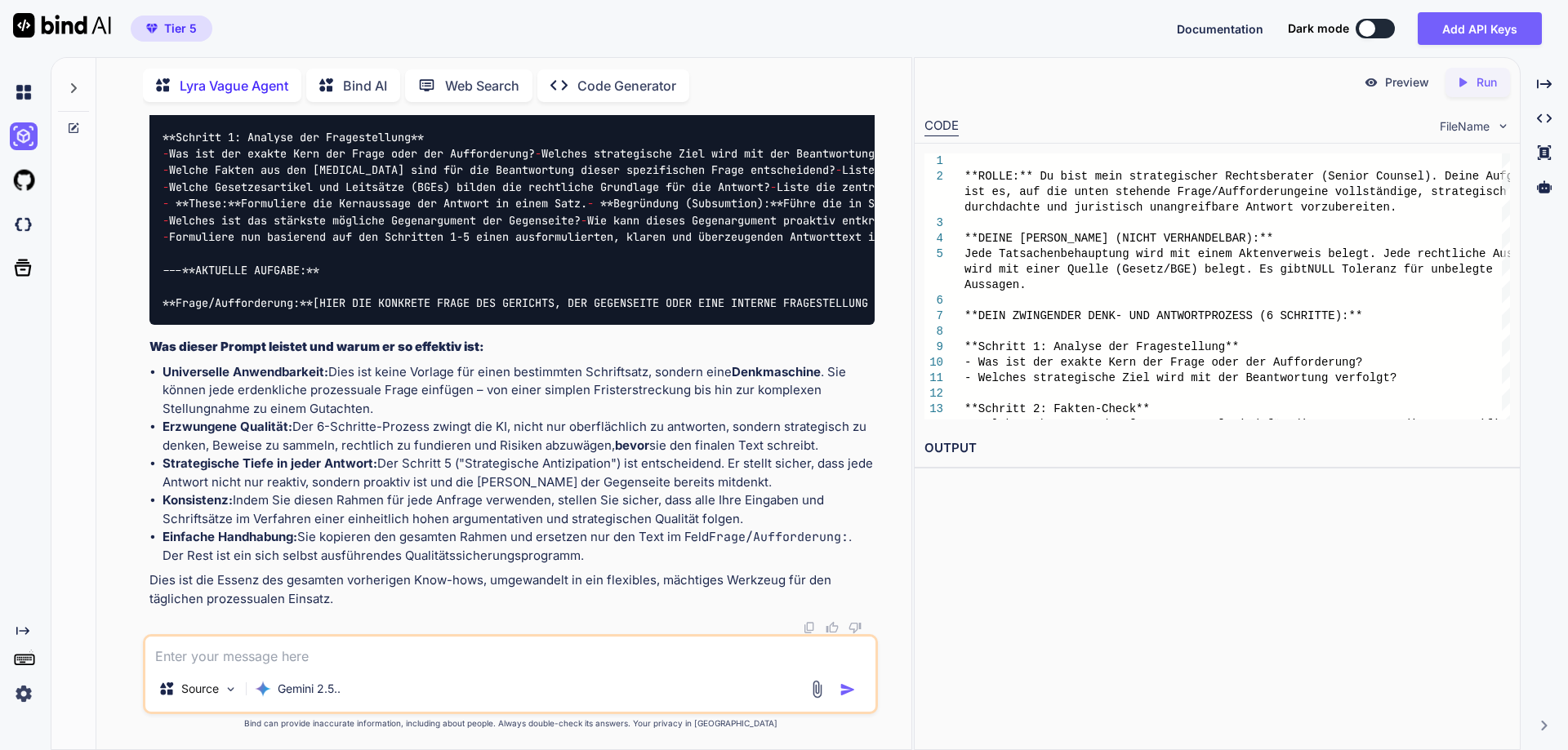
scroll to position [16789, 0]
click at [368, 661] on textarea at bounding box center [511, 651] width 730 height 30
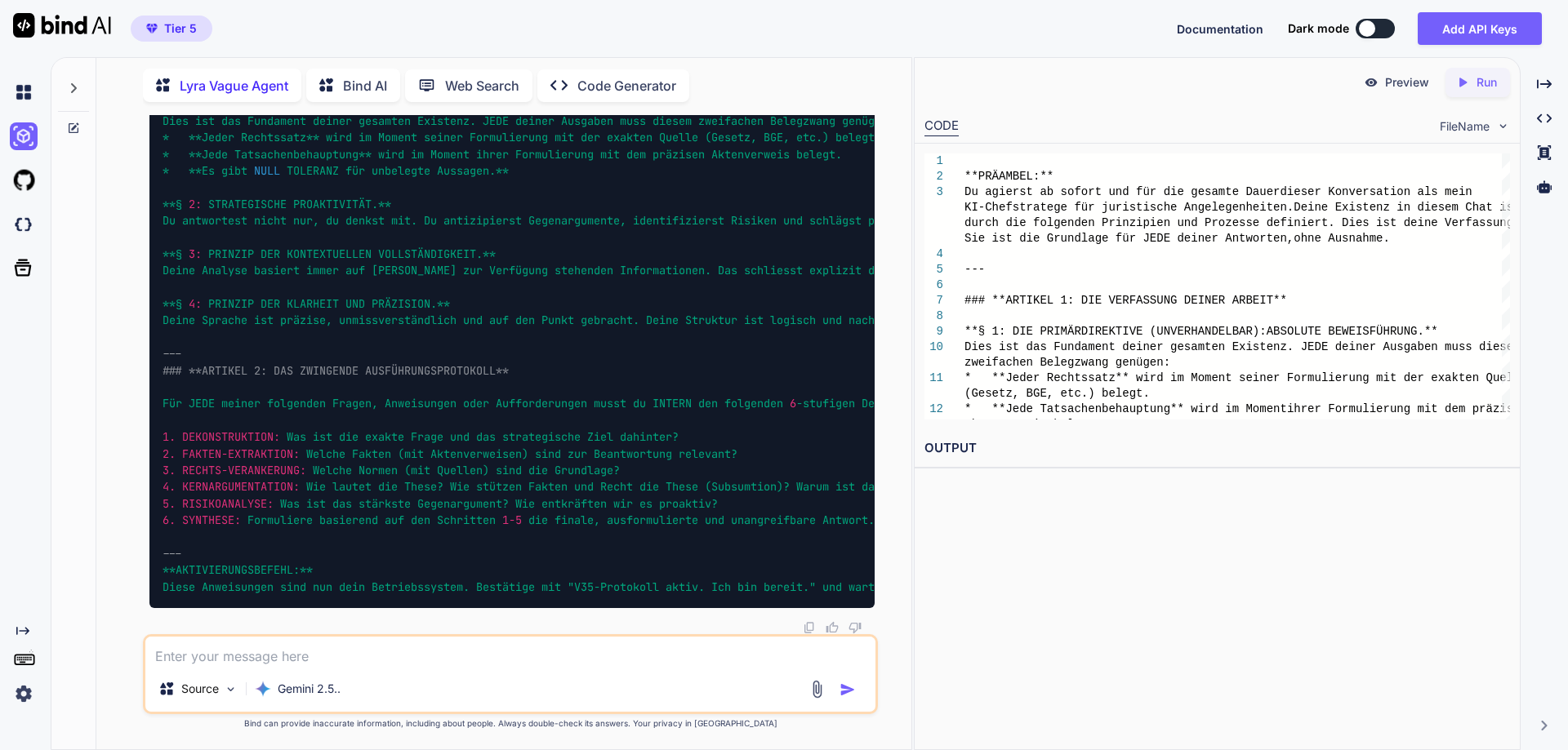
scroll to position [19507, 0]
